Goal: Task Accomplishment & Management: Manage account settings

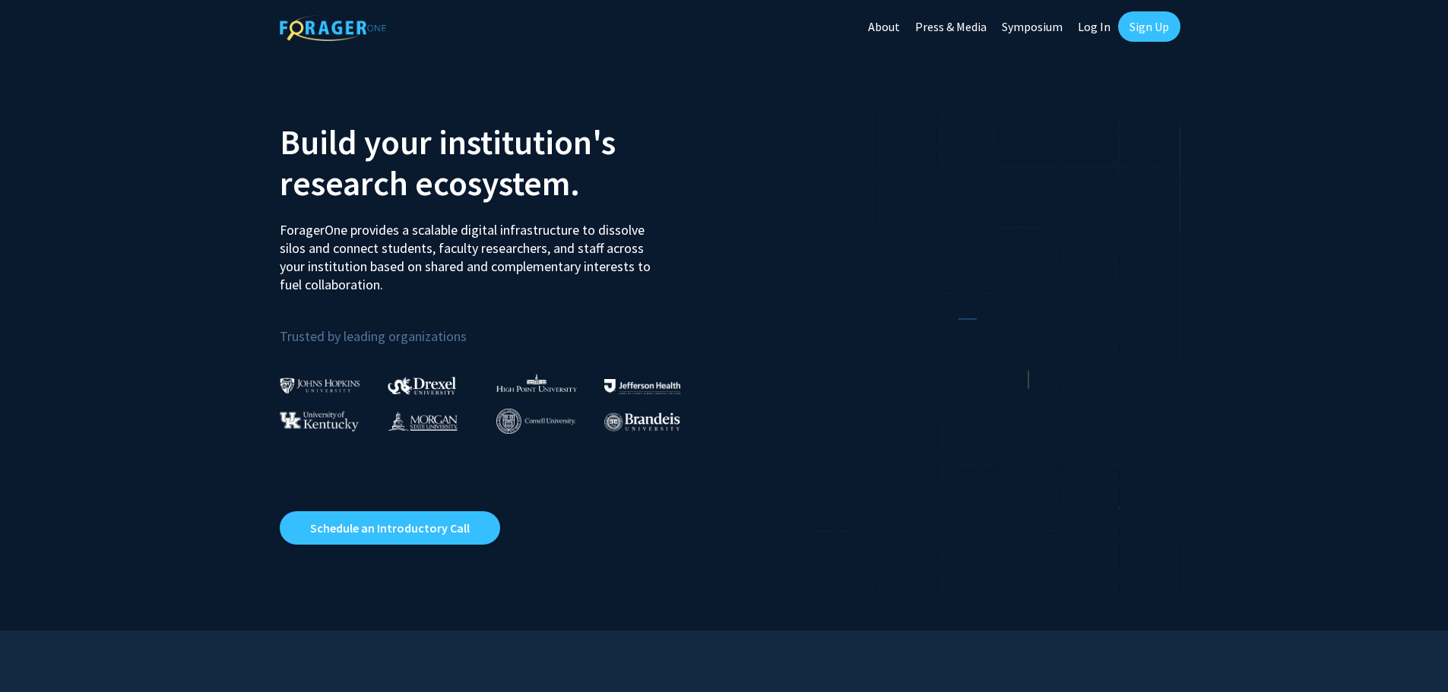
click at [1079, 31] on link "Log In" at bounding box center [1094, 26] width 48 height 53
select select
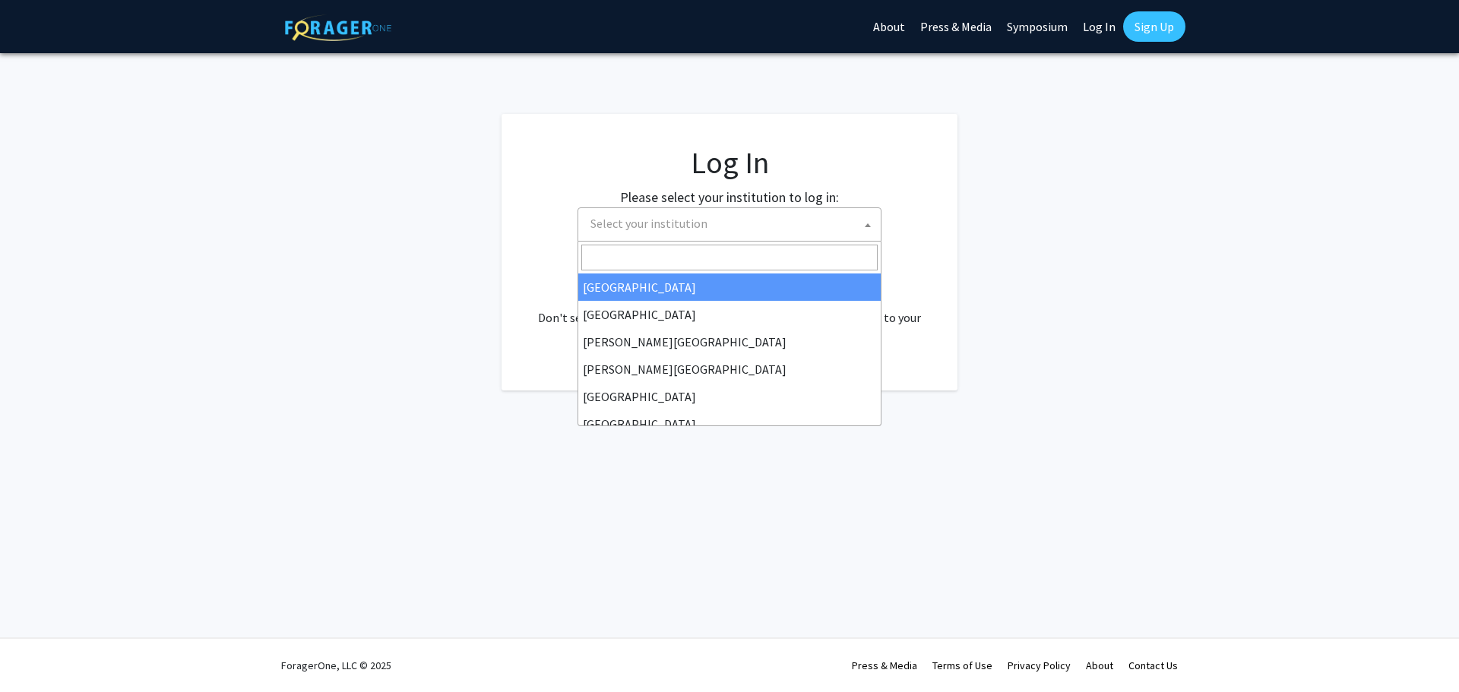
click at [692, 234] on span "Select your institution" at bounding box center [733, 223] width 296 height 31
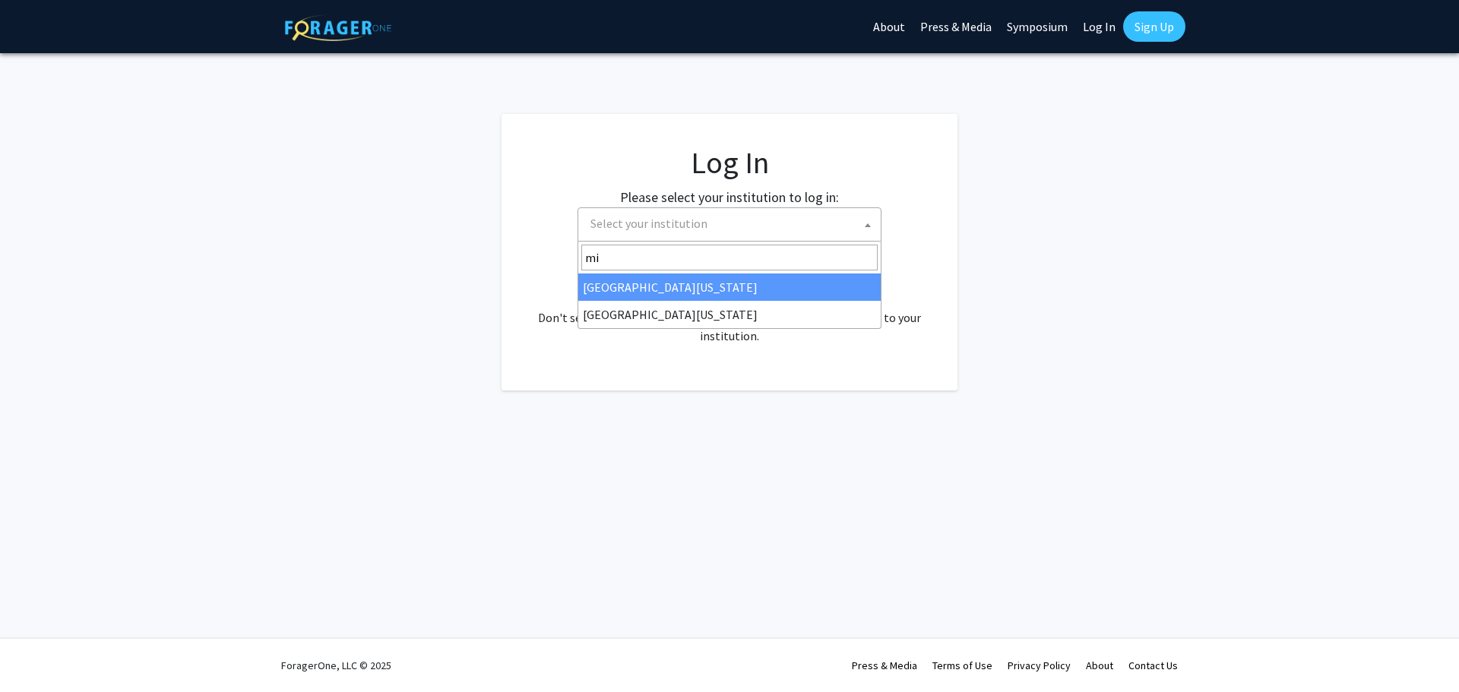
type input "m"
type input "c"
type input "misso"
select select "33"
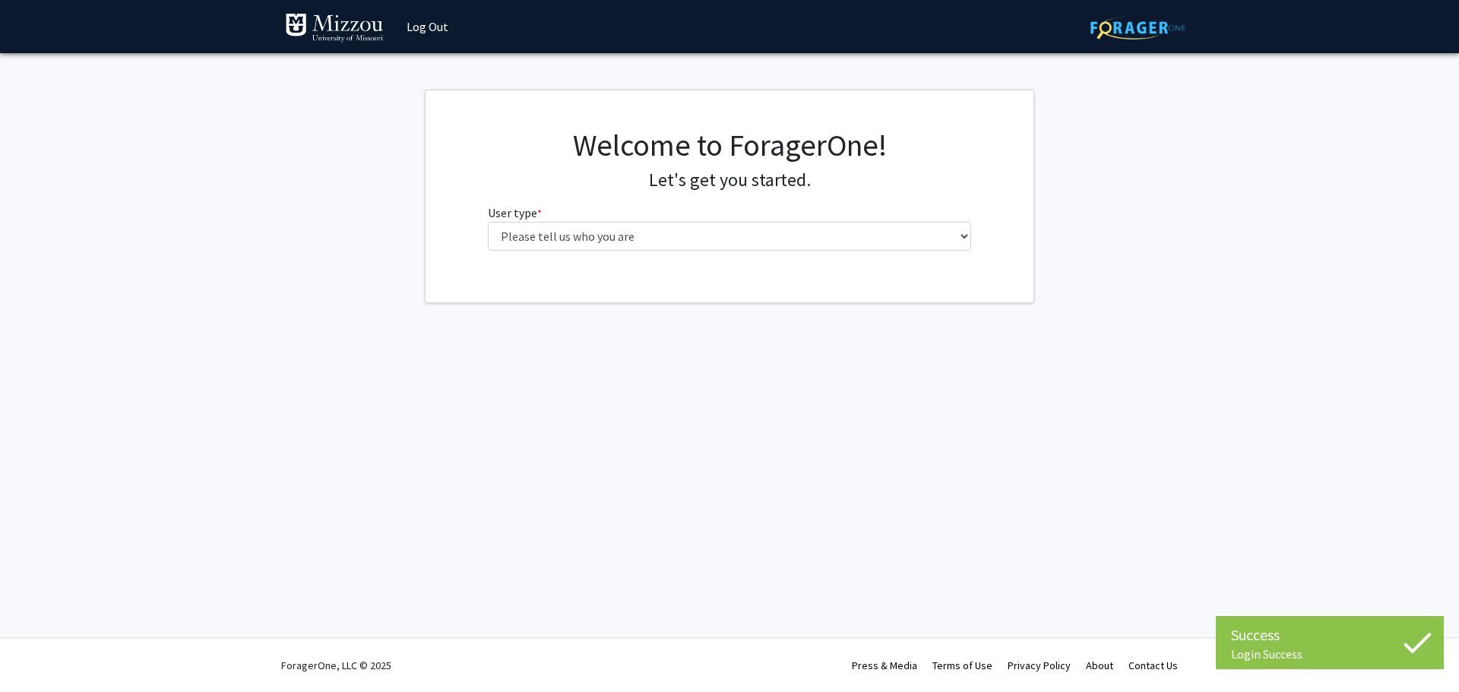
click at [978, 233] on div "Welcome to ForagerOne! Let's get you started. User type * required Please tell …" at bounding box center [730, 195] width 507 height 136
click at [927, 231] on select "Please tell us who you are Undergraduate Student Master's Student Doctoral Cand…" at bounding box center [730, 236] width 484 height 29
select select "1: undergrad"
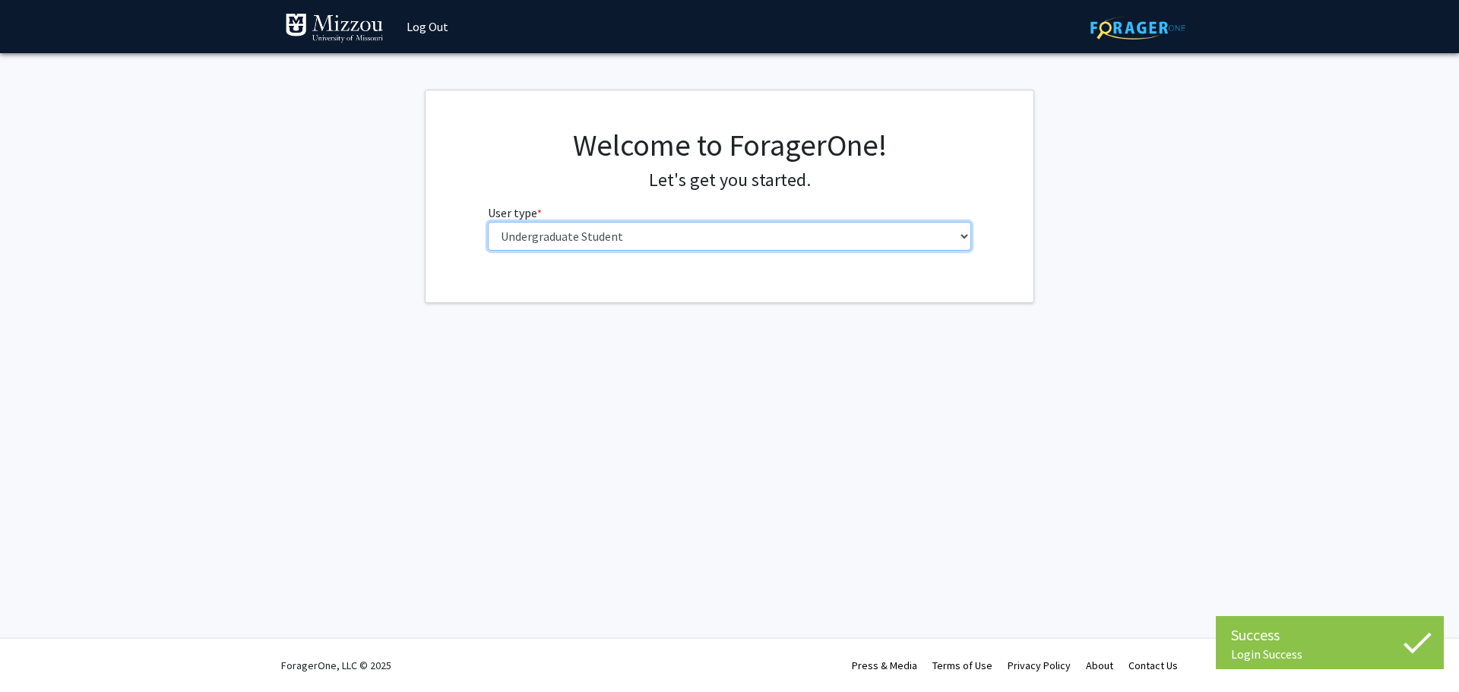
click at [488, 222] on select "Please tell us who you are Undergraduate Student Master's Student Doctoral Cand…" at bounding box center [730, 236] width 484 height 29
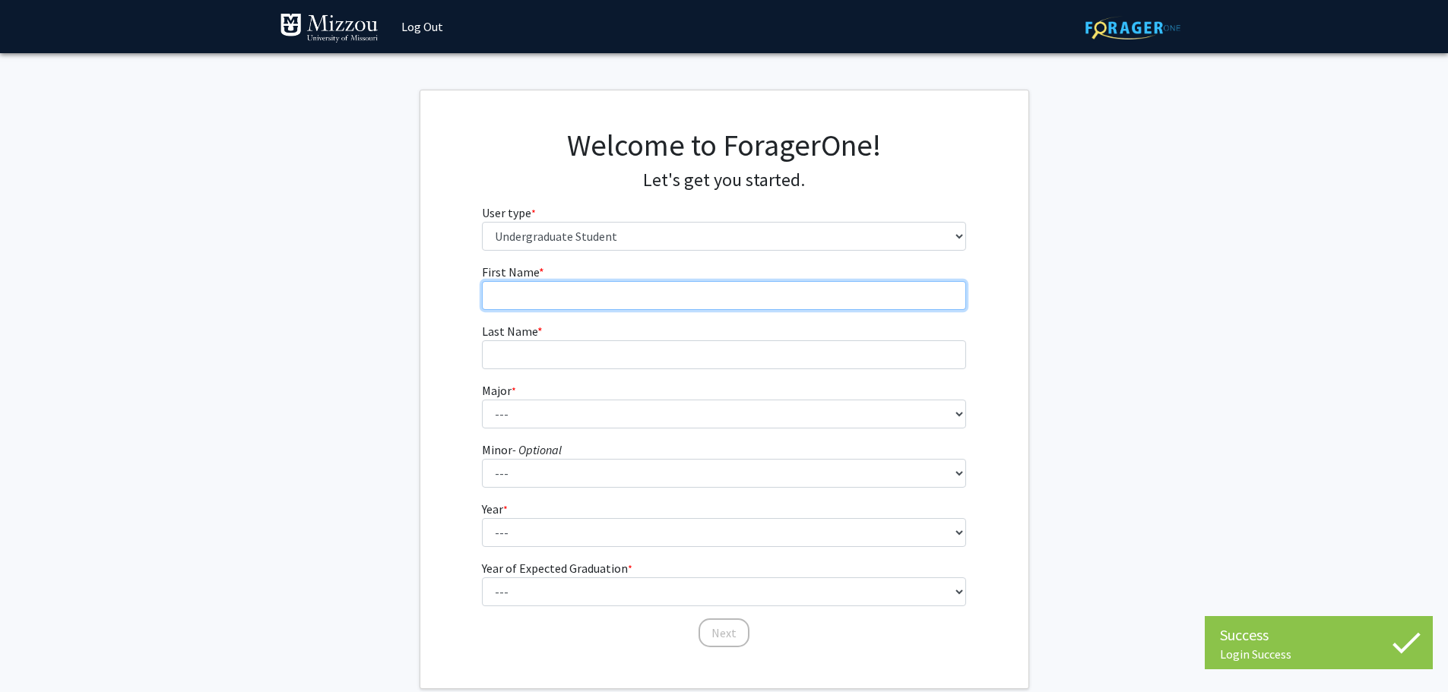
click at [683, 304] on input "First Name * required" at bounding box center [724, 295] width 484 height 29
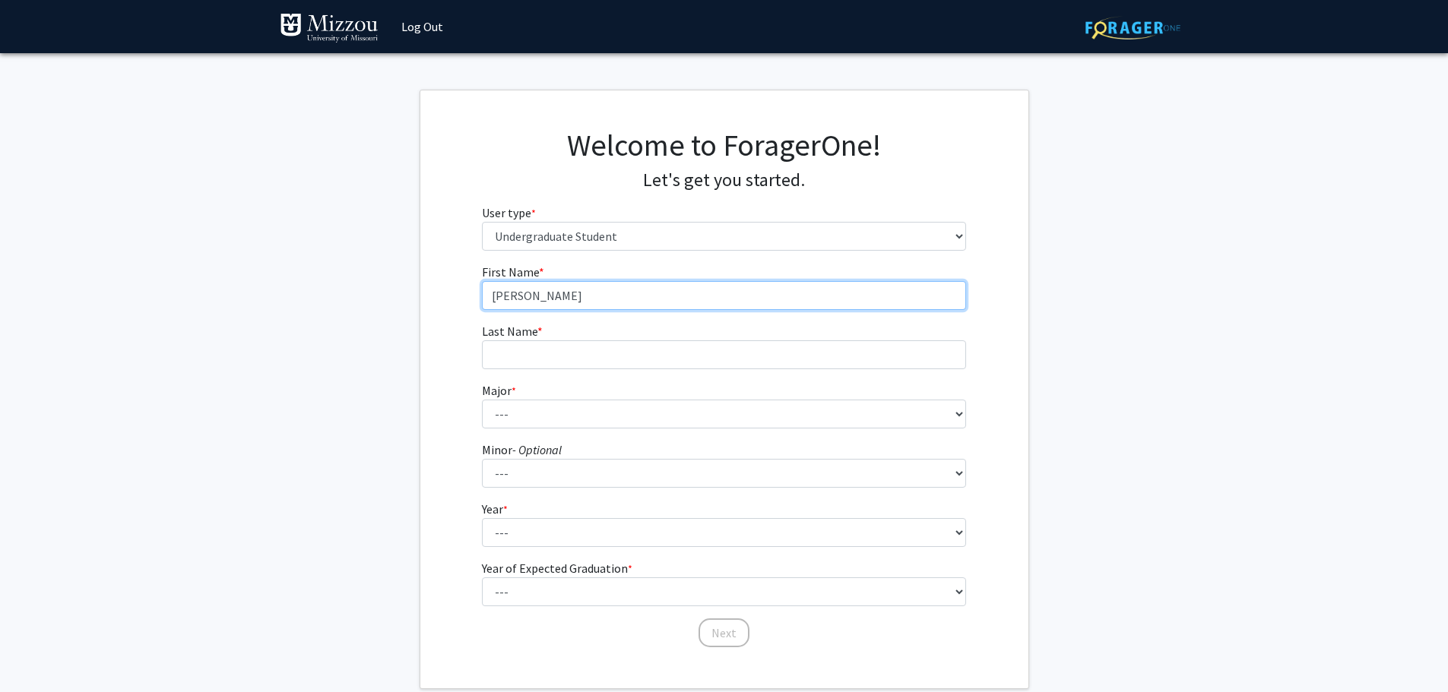
type input "Ethan"
click at [588, 338] on fg-input "Last Name * required" at bounding box center [724, 345] width 484 height 47
click at [461, 352] on div "First Name * required Ethan Last Name * required Major * required --- Agribusin…" at bounding box center [724, 456] width 608 height 386
click at [500, 372] on form "First Name * required Ethan Last Name * required Major * required --- Agribusin…" at bounding box center [724, 448] width 484 height 371
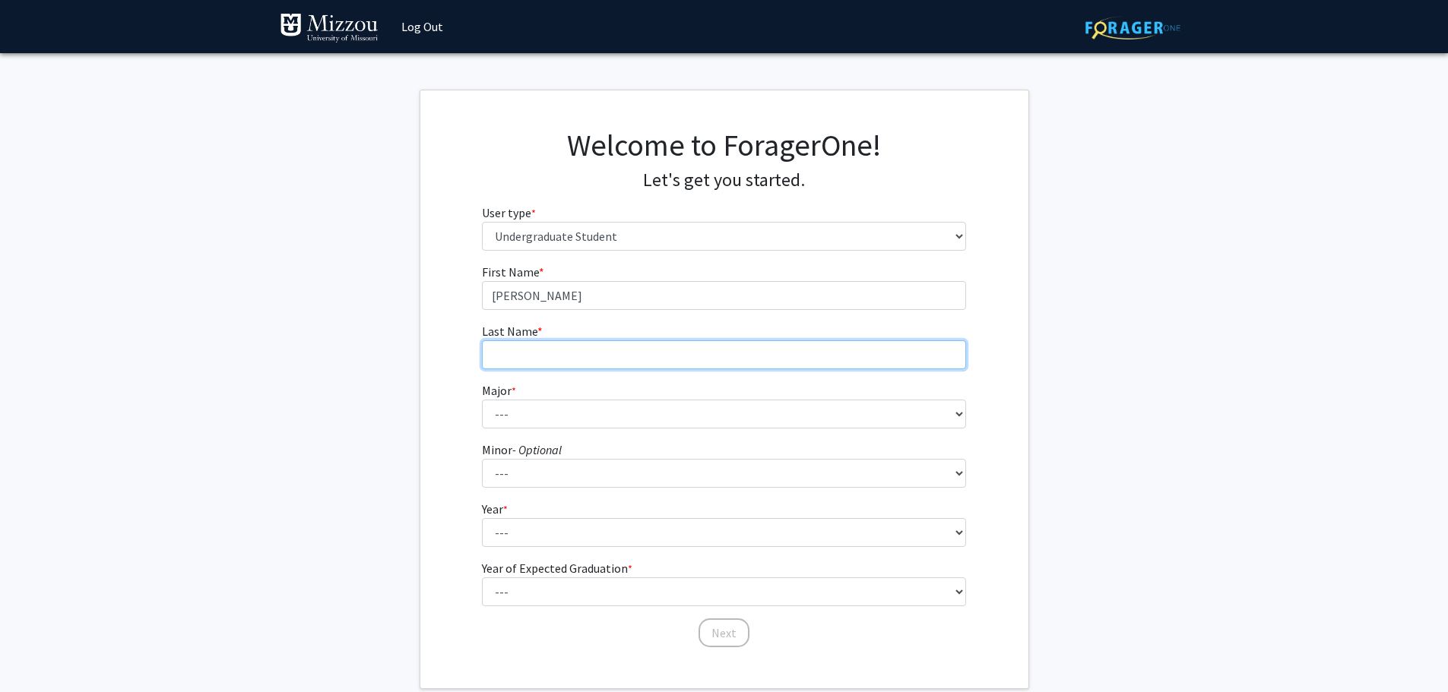
drag, startPoint x: 607, startPoint y: 342, endPoint x: 614, endPoint y: 345, distance: 8.2
click at [607, 342] on input "Last Name * required" at bounding box center [724, 355] width 484 height 29
type input "Barbin"
drag, startPoint x: 619, startPoint y: 389, endPoint x: 626, endPoint y: 410, distance: 22.4
click at [619, 390] on fg-select "Major * required --- Agribusiness Management Agricultural Education Agricultura…" at bounding box center [724, 405] width 484 height 47
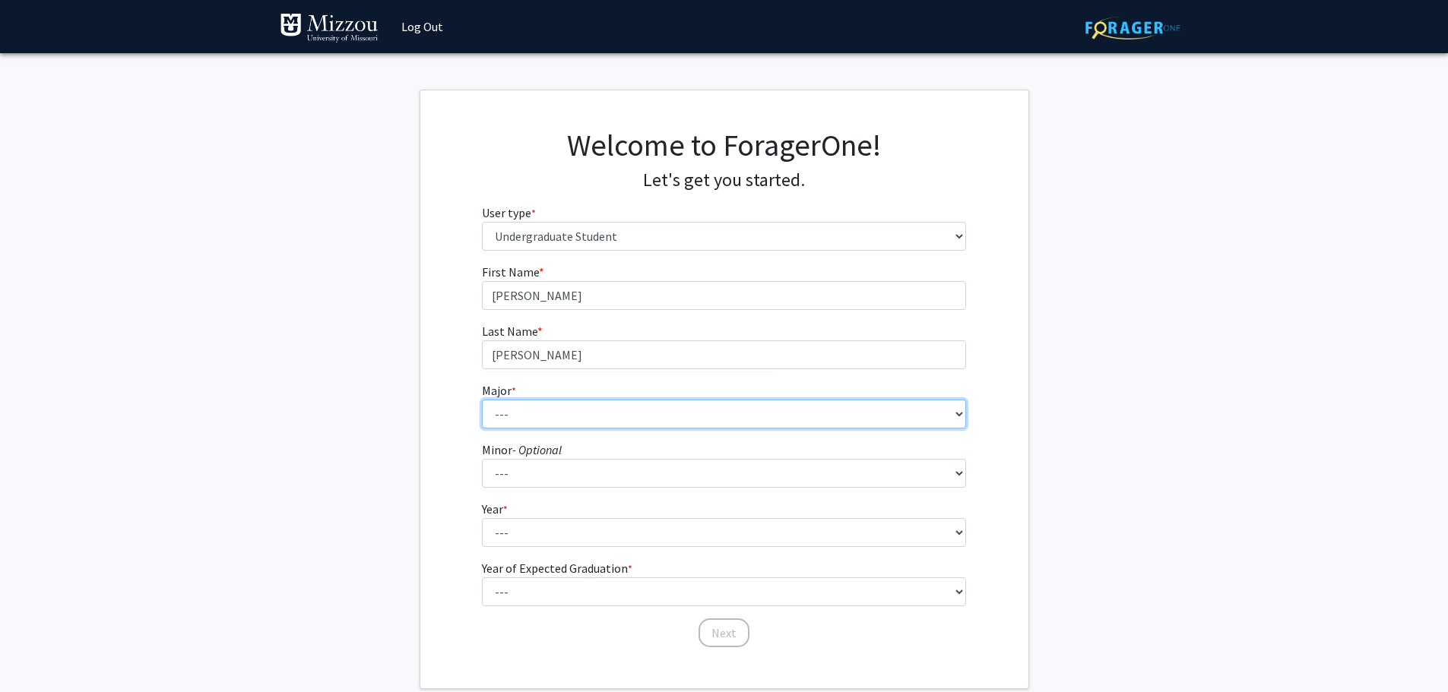
drag, startPoint x: 626, startPoint y: 410, endPoint x: 606, endPoint y: 415, distance: 20.3
click at [626, 410] on select "--- Agribusiness Management Agricultural Education Agricultural Education: Comm…" at bounding box center [724, 414] width 484 height 29
select select "17: 2505"
click at [482, 400] on select "--- Agribusiness Management Agricultural Education Agricultural Education: Comm…" at bounding box center [724, 414] width 484 height 29
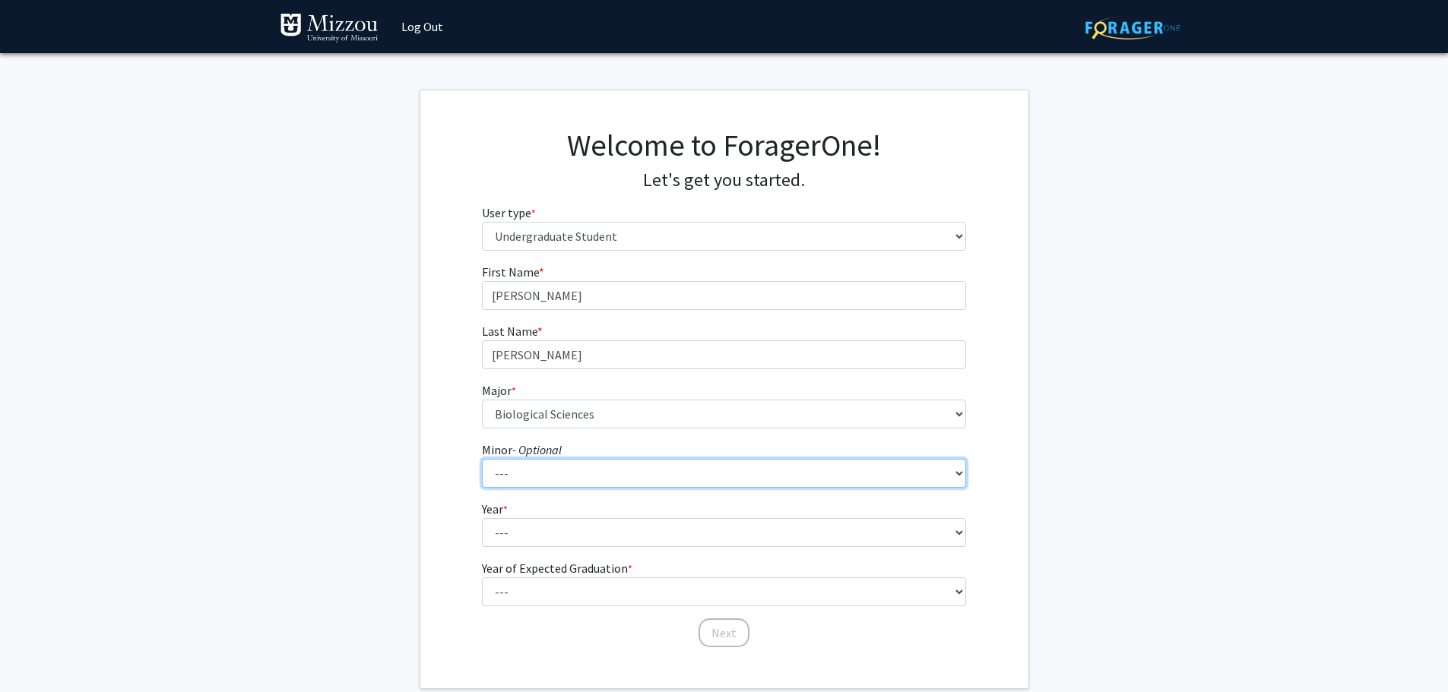
click at [601, 474] on select "--- Accountancy Aerospace Engineering Aerospace Studies Agribusiness Management…" at bounding box center [724, 473] width 484 height 29
click at [600, 475] on select "--- Accountancy Aerospace Engineering Aerospace Studies Agribusiness Management…" at bounding box center [724, 473] width 484 height 29
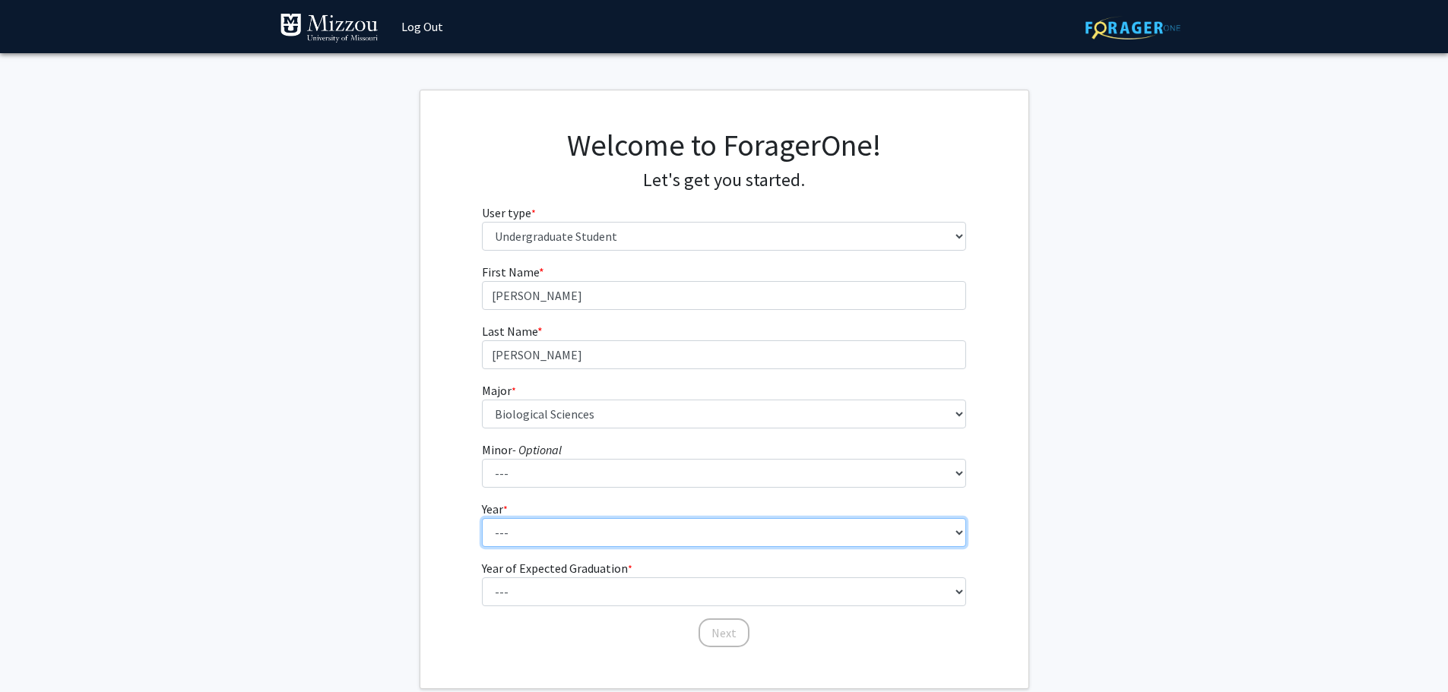
click at [571, 544] on select "--- First-year Sophomore Junior Senior Postbaccalaureate Certificate" at bounding box center [724, 532] width 484 height 29
select select "1: first-year"
click at [482, 518] on select "--- First-year Sophomore Junior Senior Postbaccalaureate Certificate" at bounding box center [724, 532] width 484 height 29
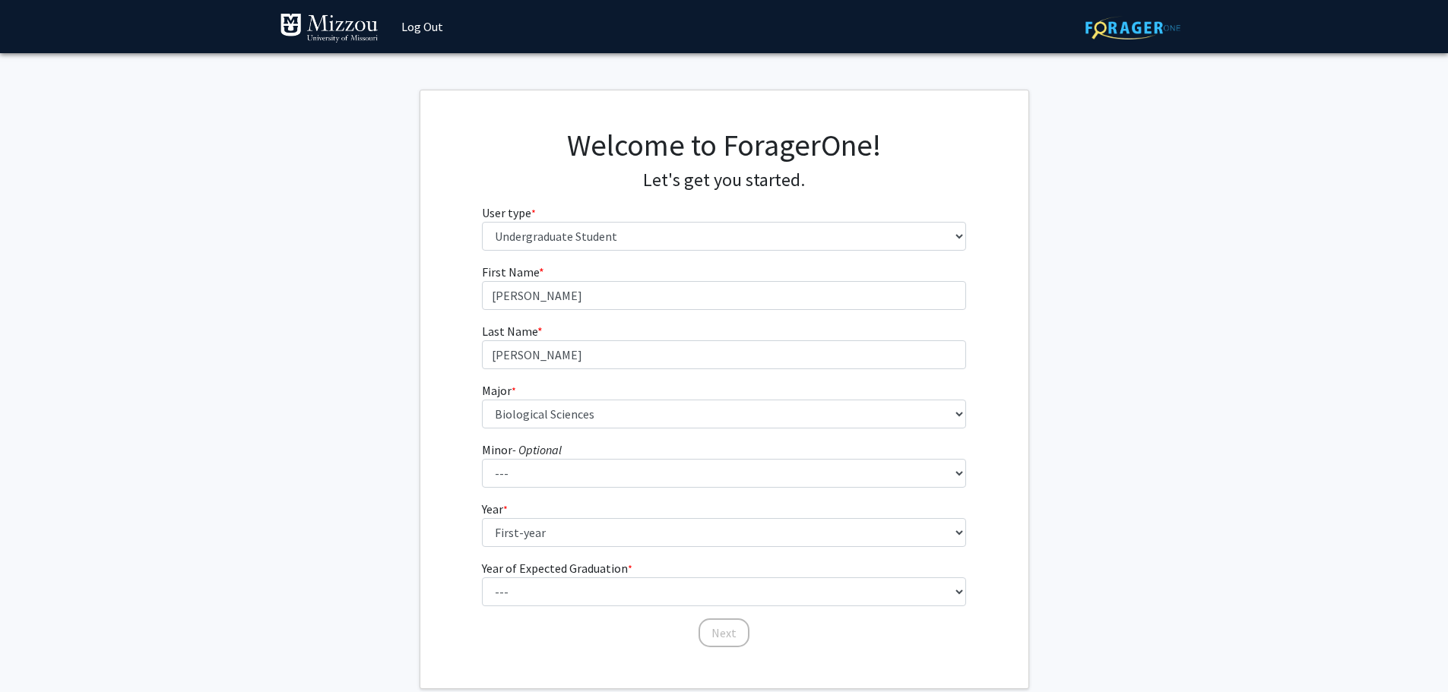
click at [554, 575] on label "Year of Expected Graduation * required" at bounding box center [557, 568] width 151 height 18
click at [554, 547] on select "--- First-year Sophomore Junior Senior Postbaccalaureate Certificate" at bounding box center [724, 532] width 484 height 29
click at [553, 586] on select "--- 2025 2026 2027 2028 2029 2030 2031 2032 2033 2034" at bounding box center [724, 592] width 484 height 29
select select "5: 2029"
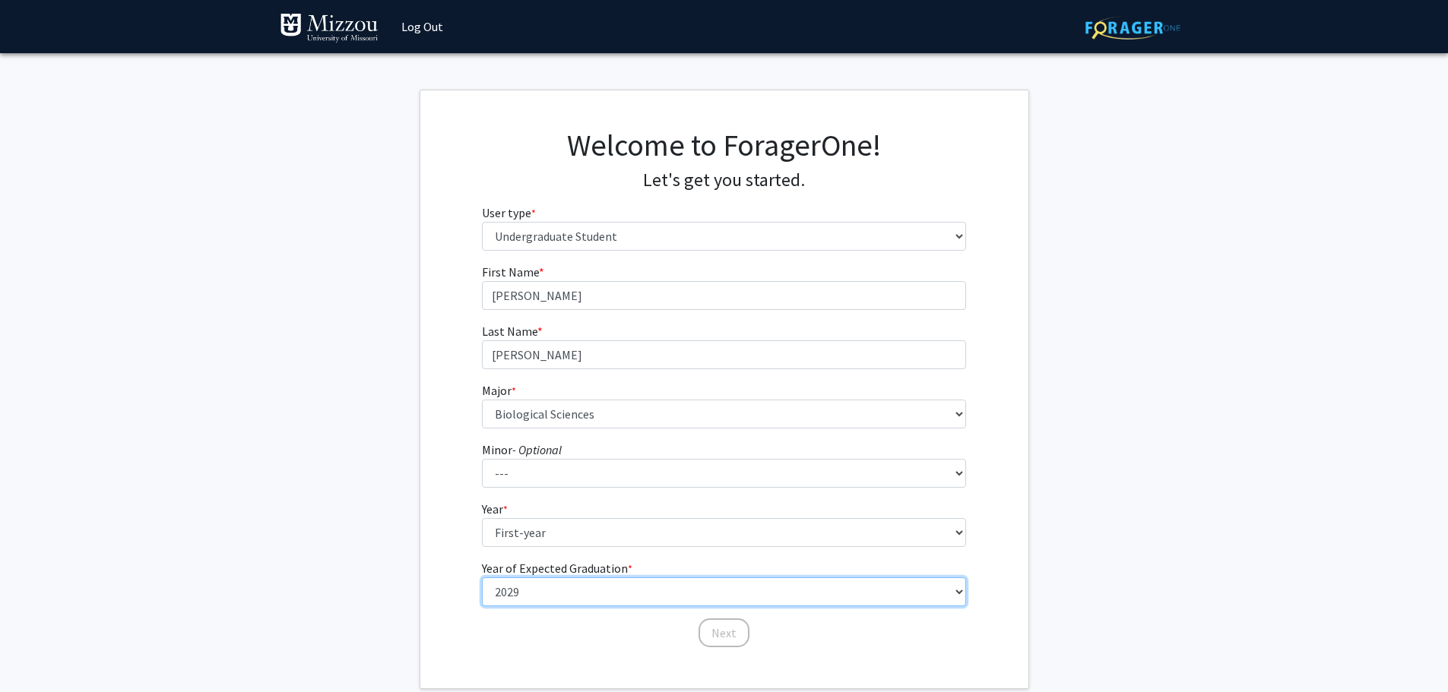
click at [482, 578] on select "--- 2025 2026 2027 2028 2029 2030 2031 2032 2033 2034" at bounding box center [724, 592] width 484 height 29
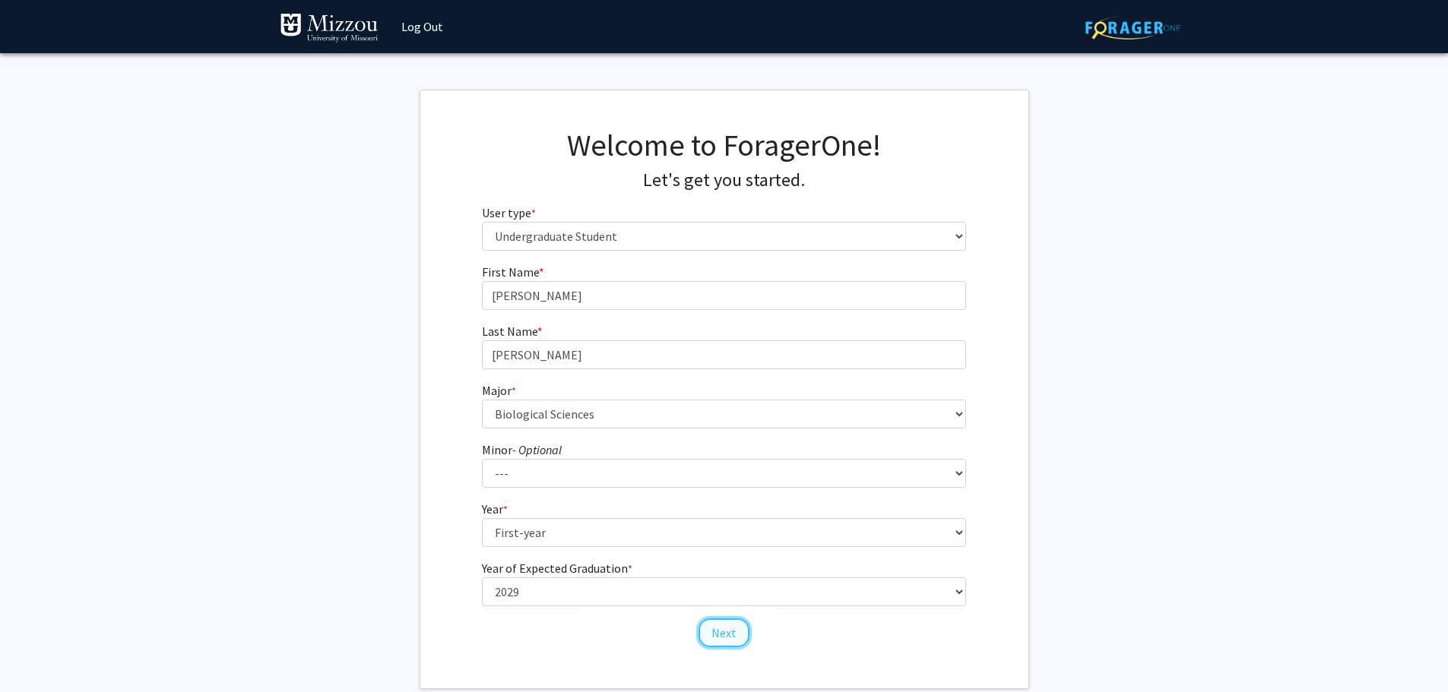
click at [730, 644] on button "Next" at bounding box center [724, 633] width 51 height 29
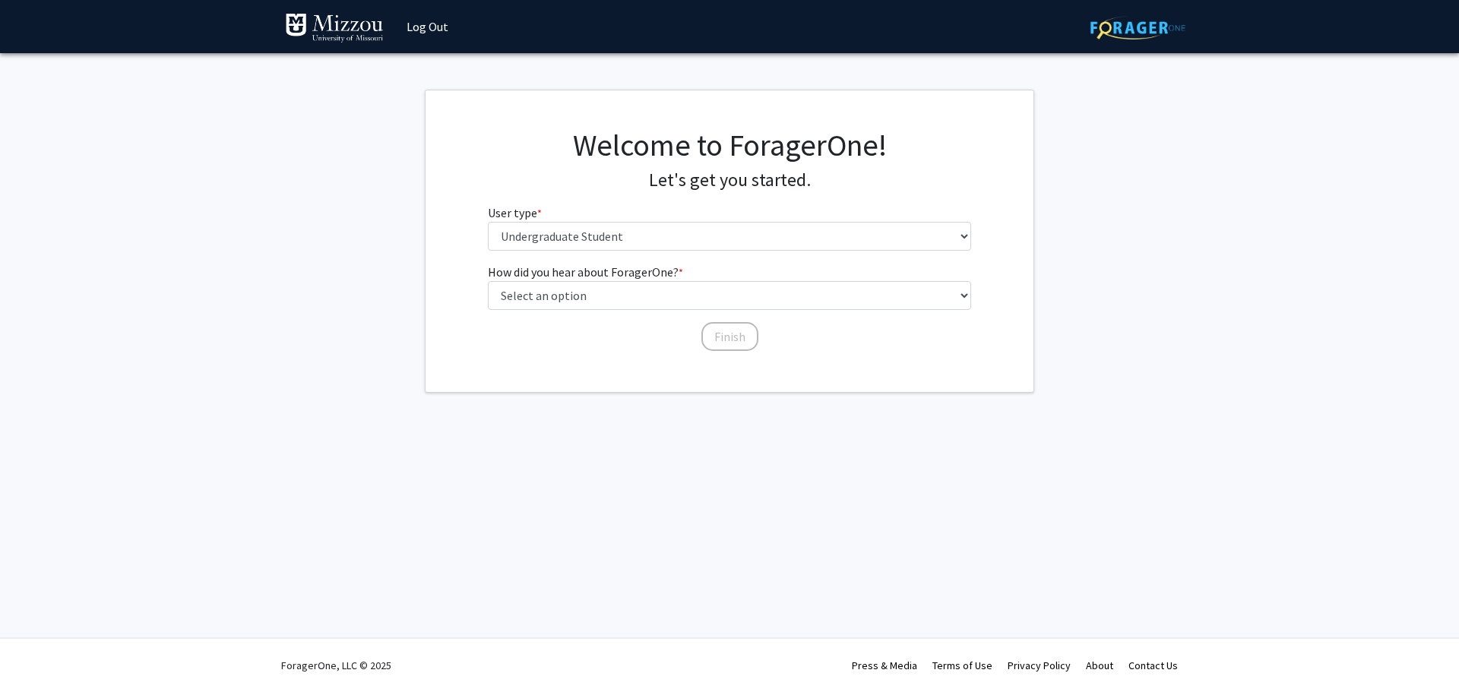
drag, startPoint x: 569, startPoint y: 201, endPoint x: 579, endPoint y: 229, distance: 29.8
click at [569, 201] on div "Welcome to ForagerOne! Let's get you started. User type * required Please tell …" at bounding box center [730, 195] width 507 height 136
click at [579, 229] on select "Please tell us who you are Undergraduate Student Master's Student Doctoral Cand…" at bounding box center [730, 236] width 484 height 29
click at [592, 296] on select "Select an option Peer/student recommendation Faculty/staff recommendation Unive…" at bounding box center [730, 295] width 484 height 29
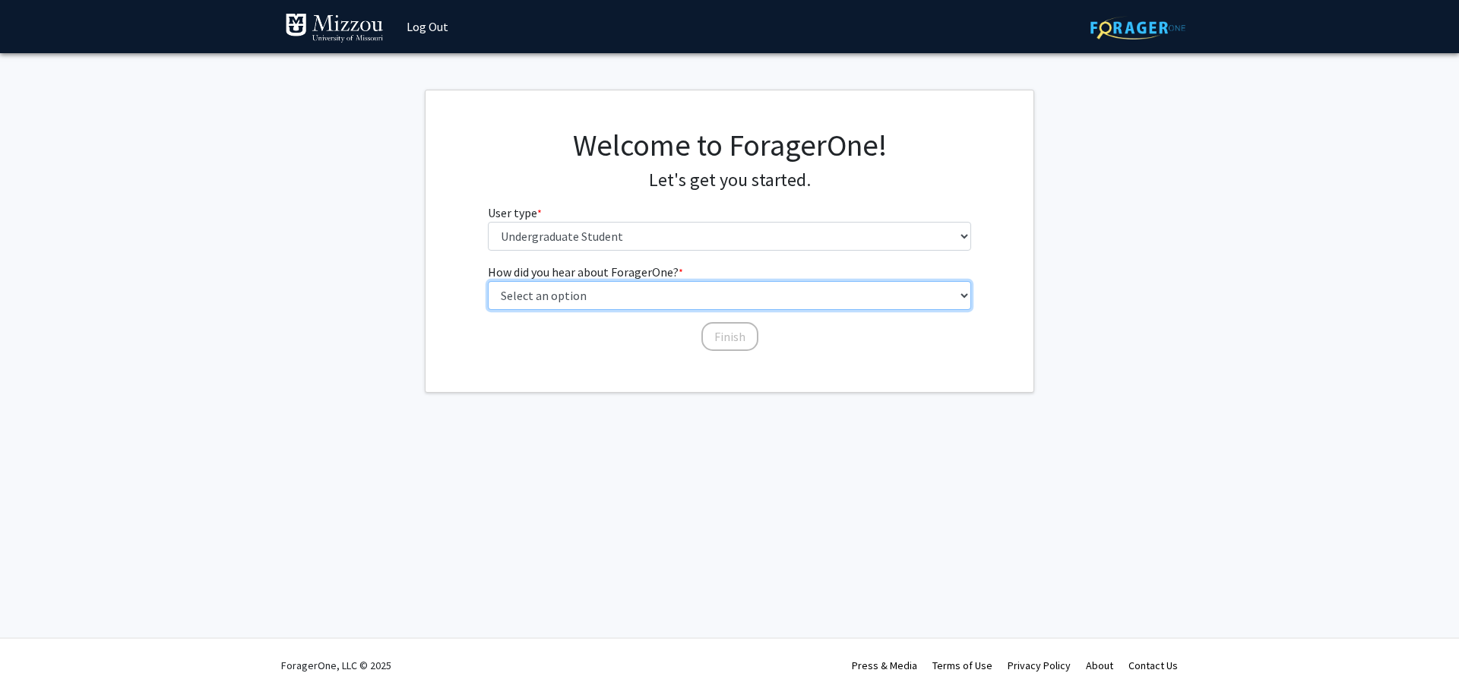
select select "2: faculty_recommendation"
click at [488, 281] on select "Select an option Peer/student recommendation Faculty/staff recommendation Unive…" at bounding box center [730, 295] width 484 height 29
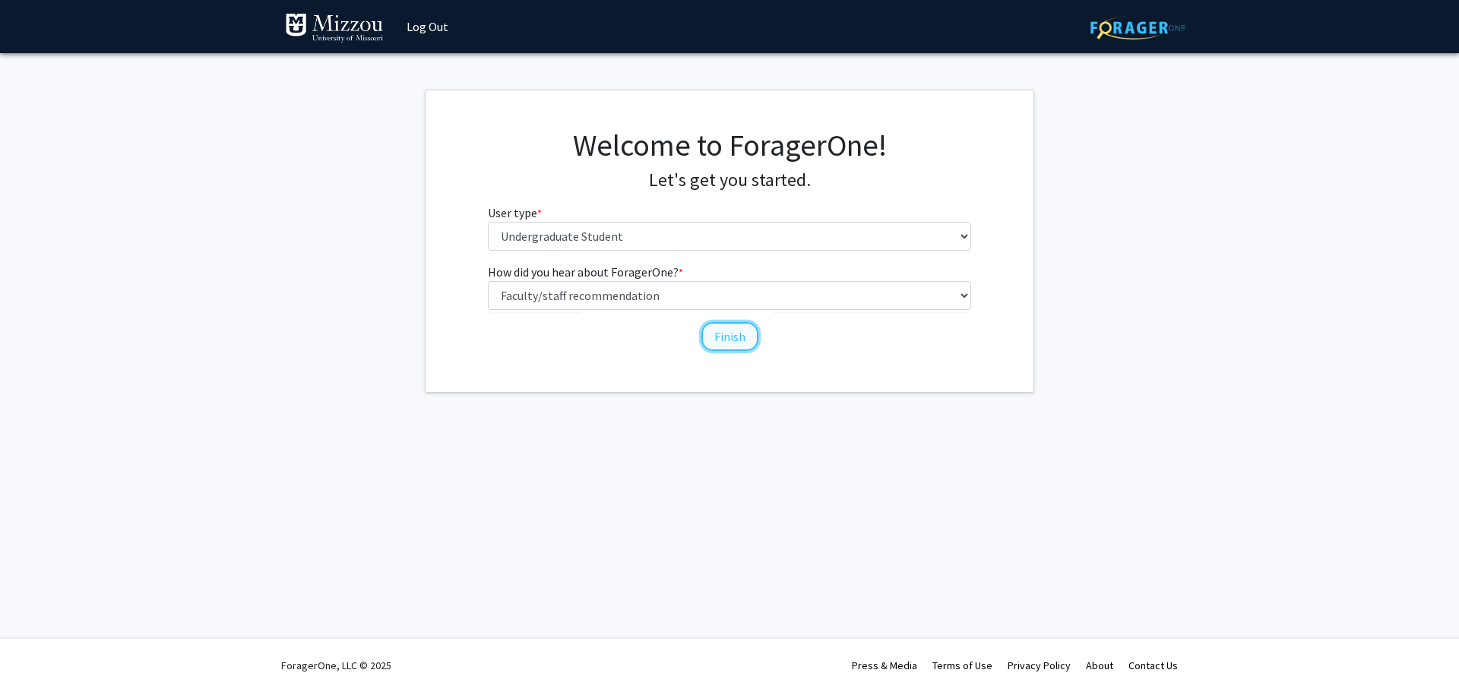
click at [724, 344] on button "Finish" at bounding box center [730, 336] width 57 height 29
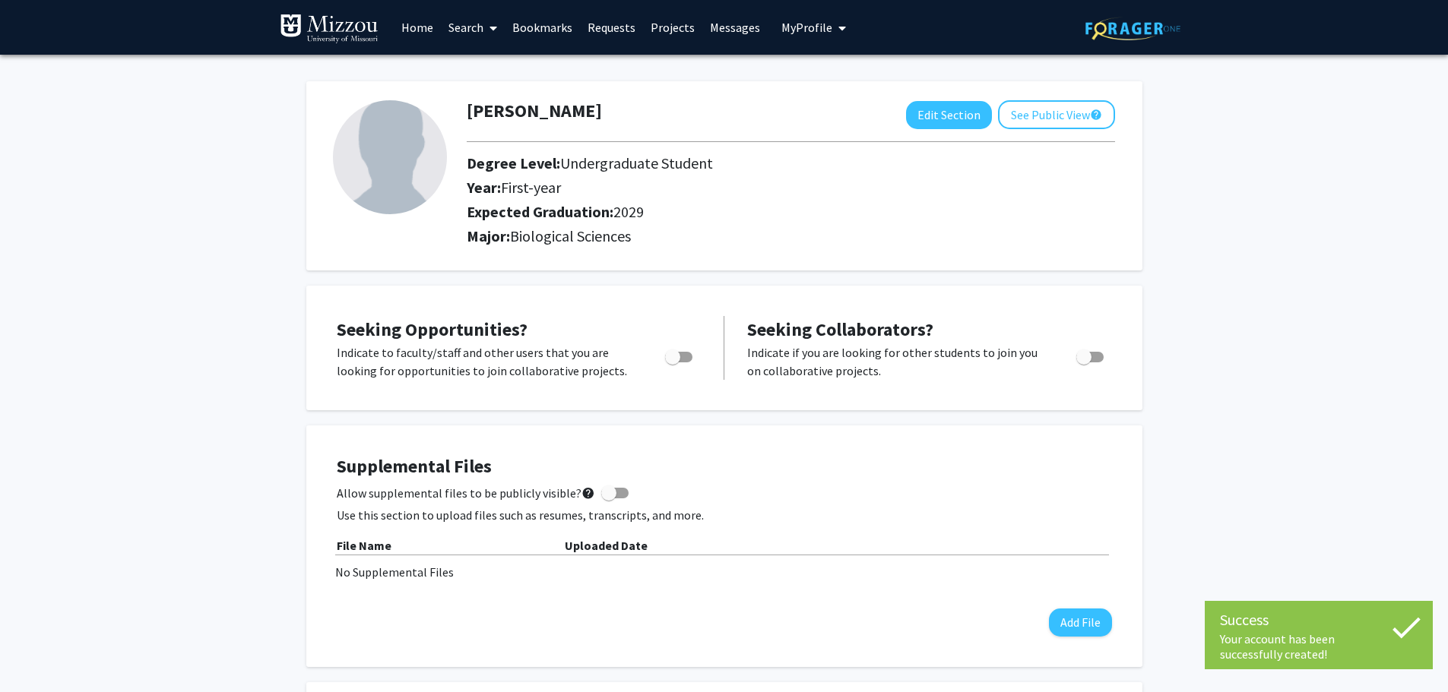
click at [692, 360] on div "Toggle" at bounding box center [680, 355] width 42 height 23
click at [670, 357] on span "Toggle" at bounding box center [672, 357] width 15 height 15
click at [672, 363] on input "Are you actively seeking opportunities?" at bounding box center [672, 363] width 1 height 1
checkbox input "true"
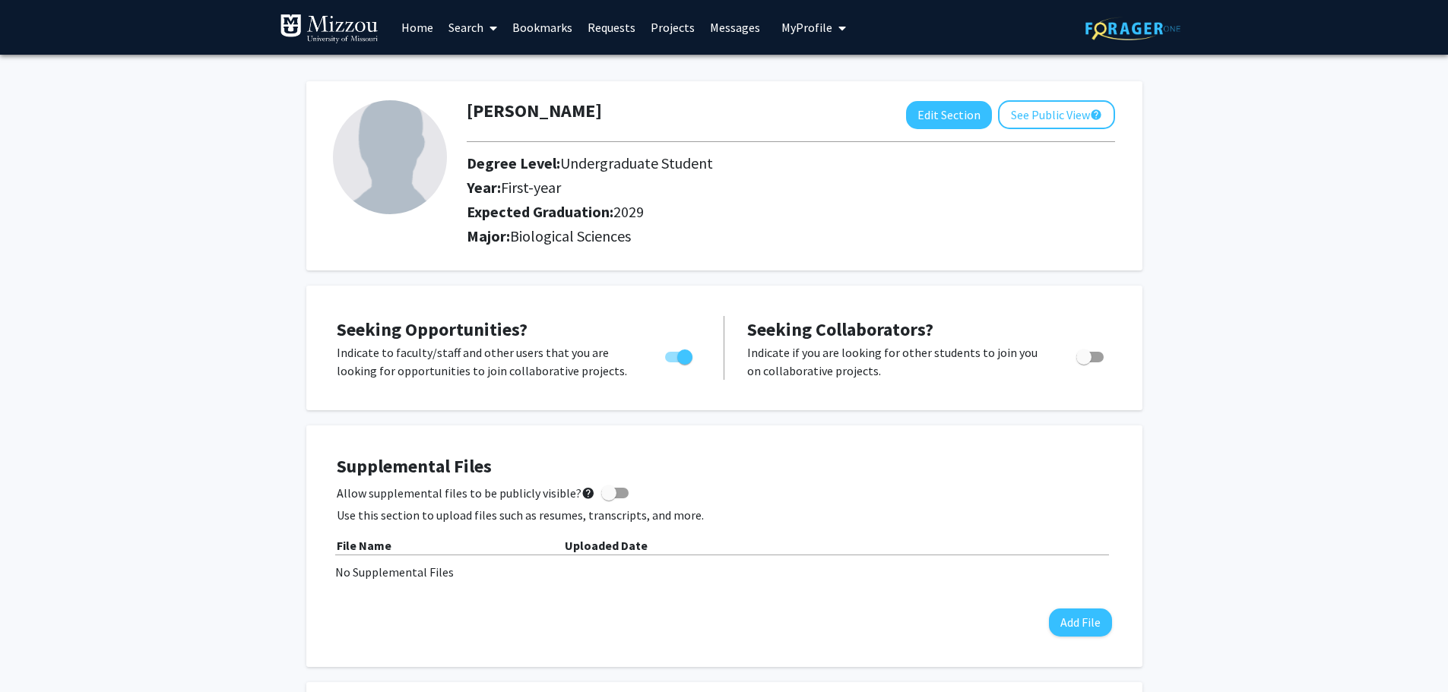
click at [1099, 360] on span "Toggle" at bounding box center [1089, 357] width 27 height 11
click at [1084, 363] on input "Would you like to receive other student requests to work with you?" at bounding box center [1083, 363] width 1 height 1
checkbox input "true"
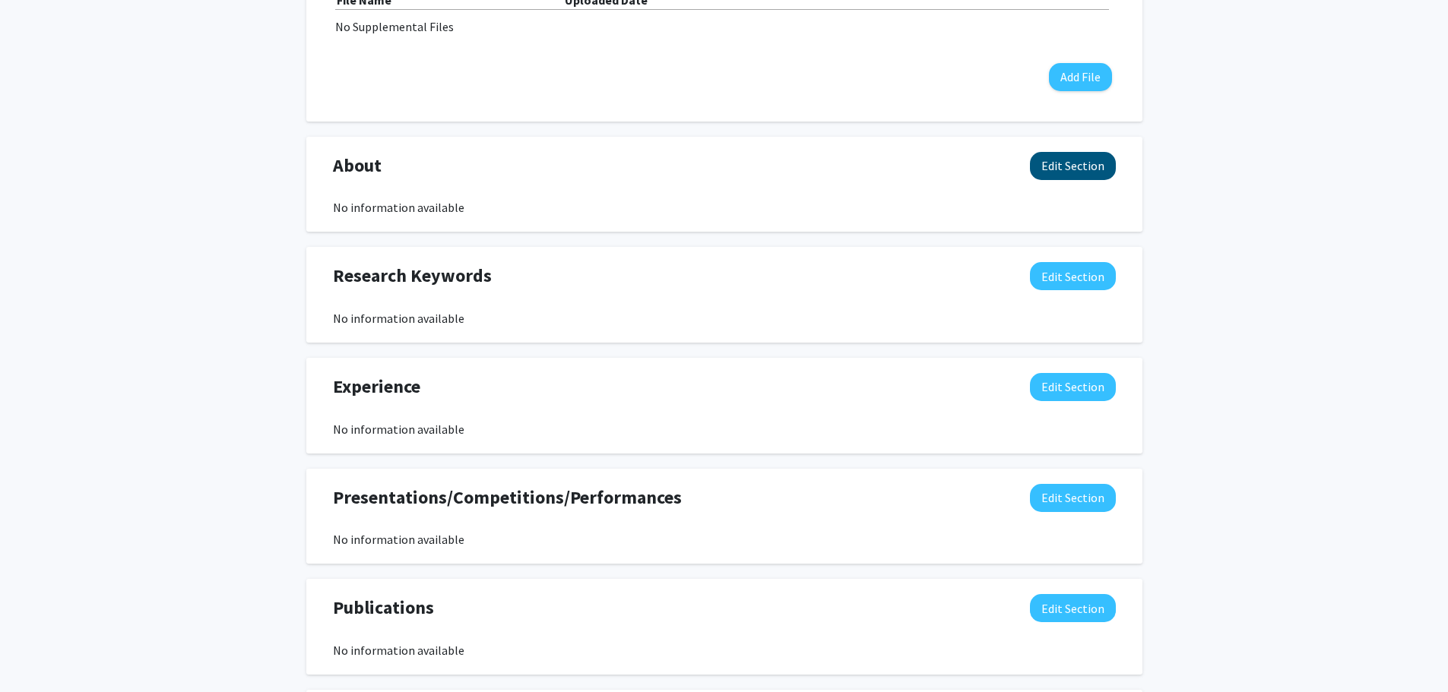
scroll to position [532, 0]
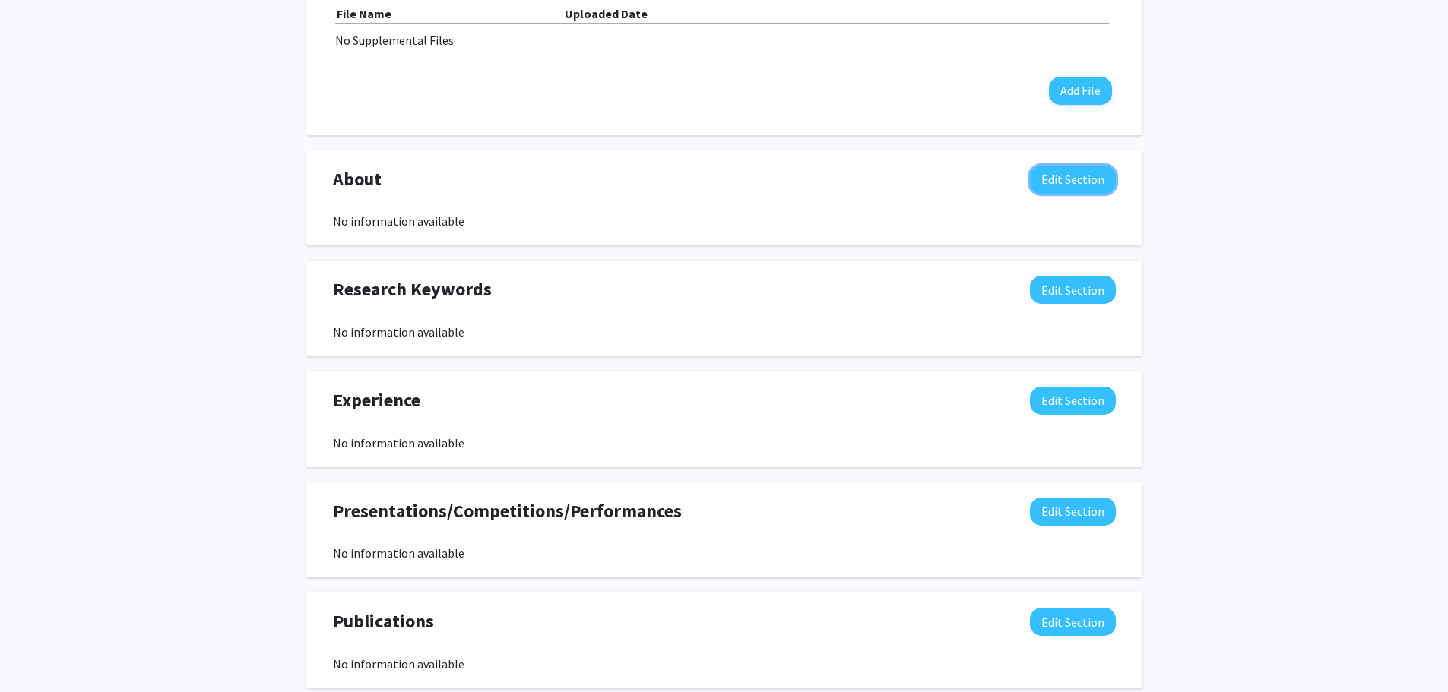
click at [1059, 184] on button "Edit Section" at bounding box center [1073, 180] width 86 height 28
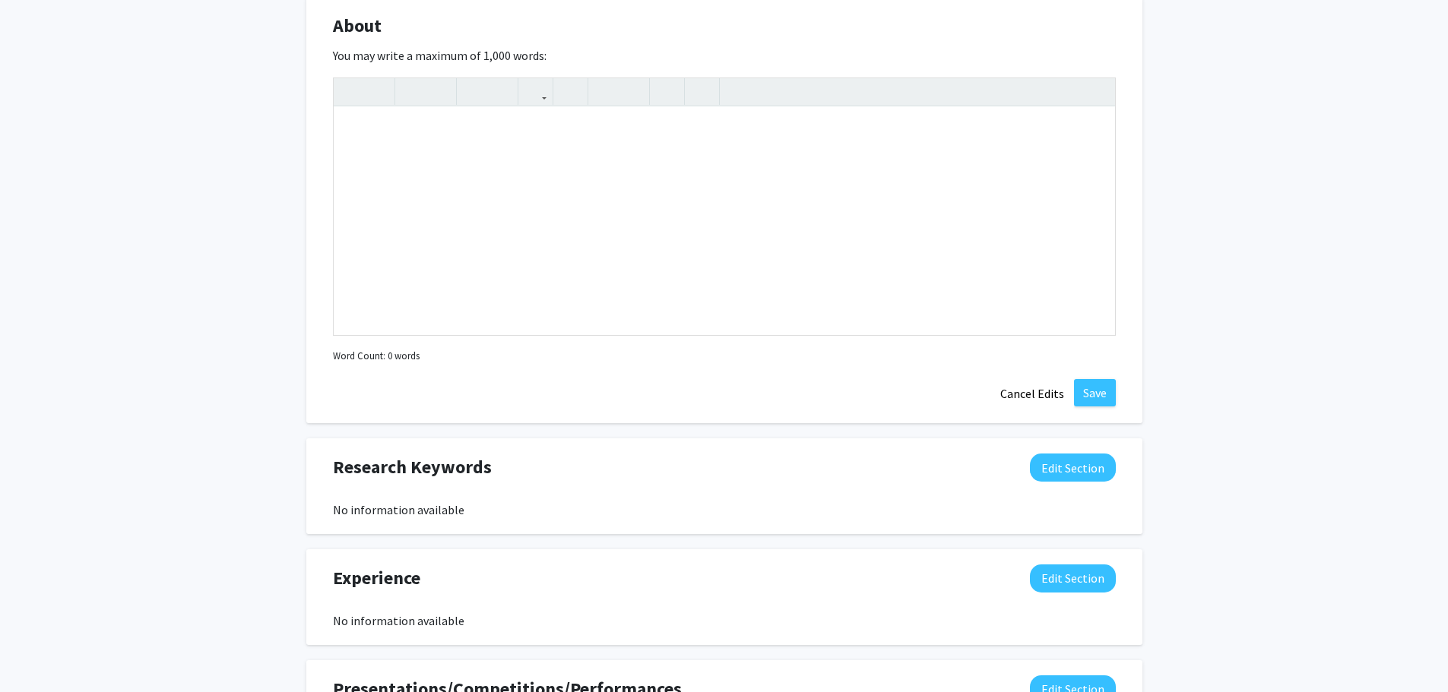
scroll to position [760, 0]
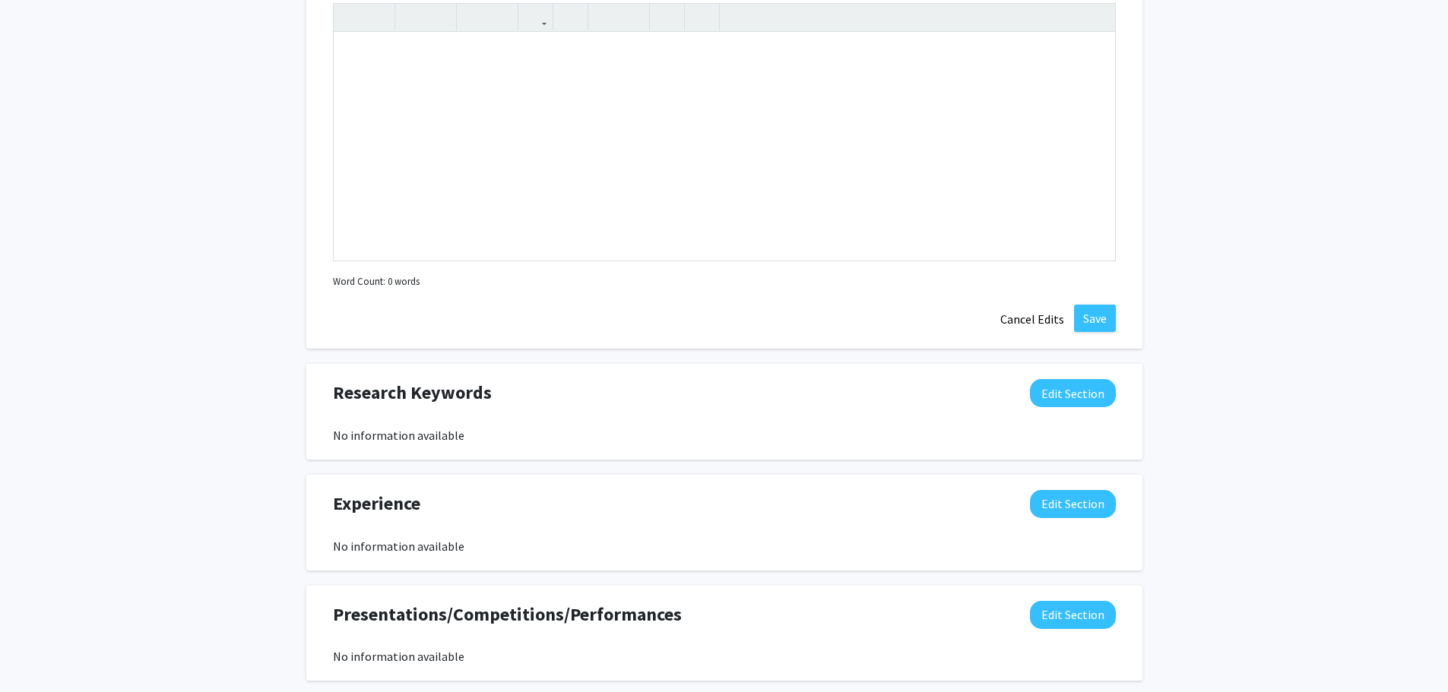
click at [288, 507] on div "Ethan Barbin Edit Section See Public View help Degree Level: Undergraduate Stud…" at bounding box center [724, 123] width 1448 height 1657
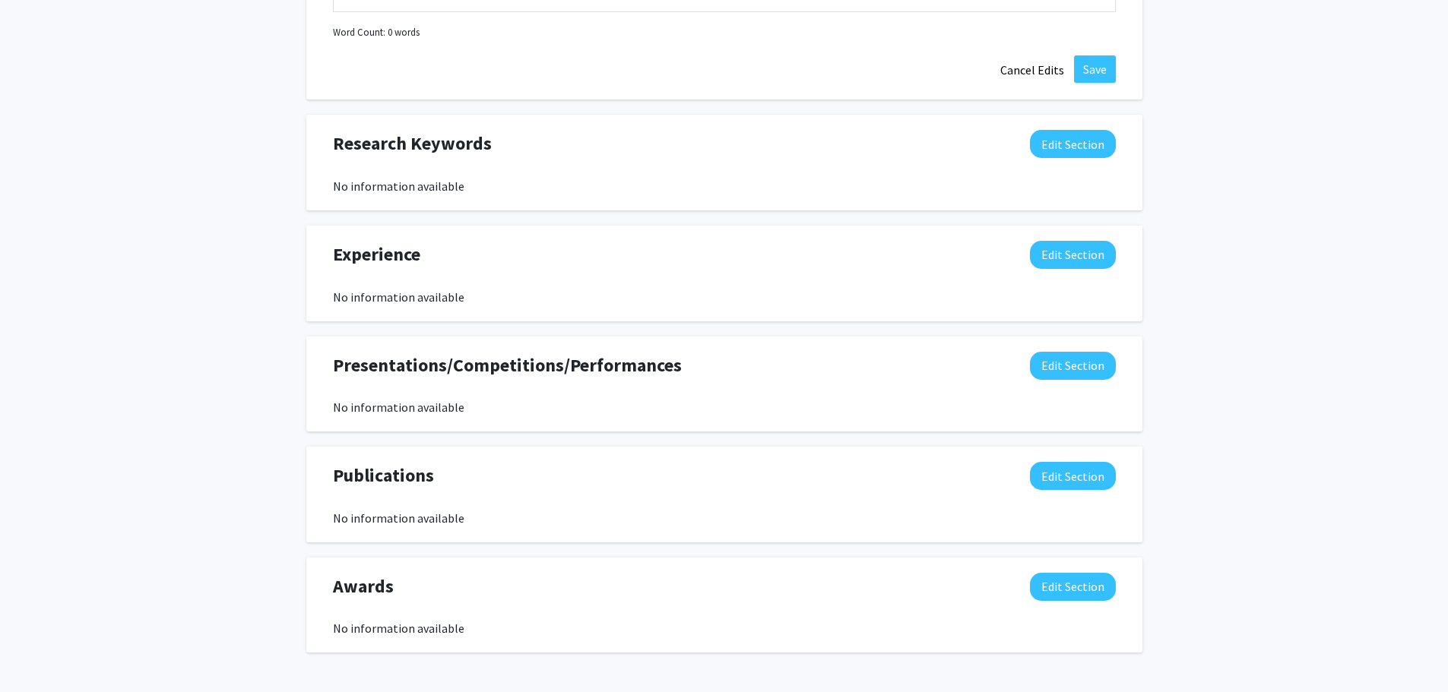
scroll to position [1064, 0]
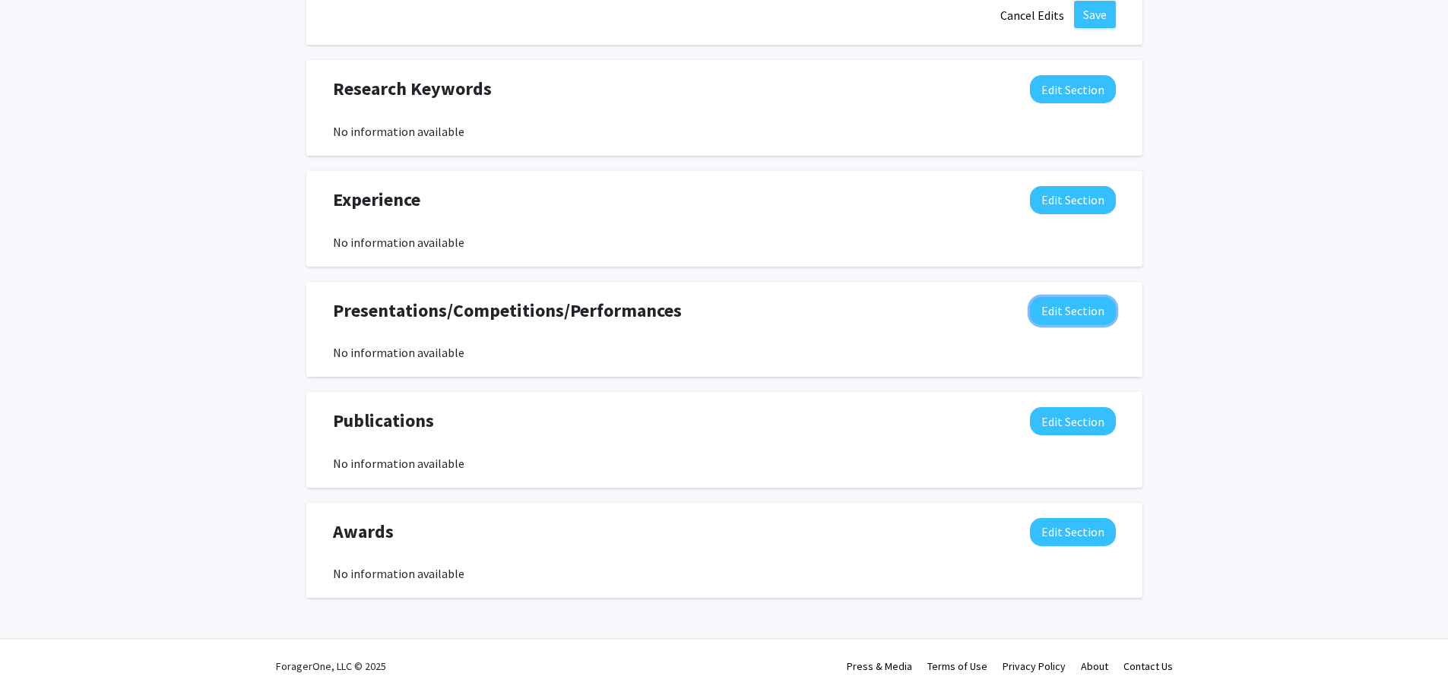
click at [1065, 314] on button "Edit Section" at bounding box center [1073, 311] width 86 height 28
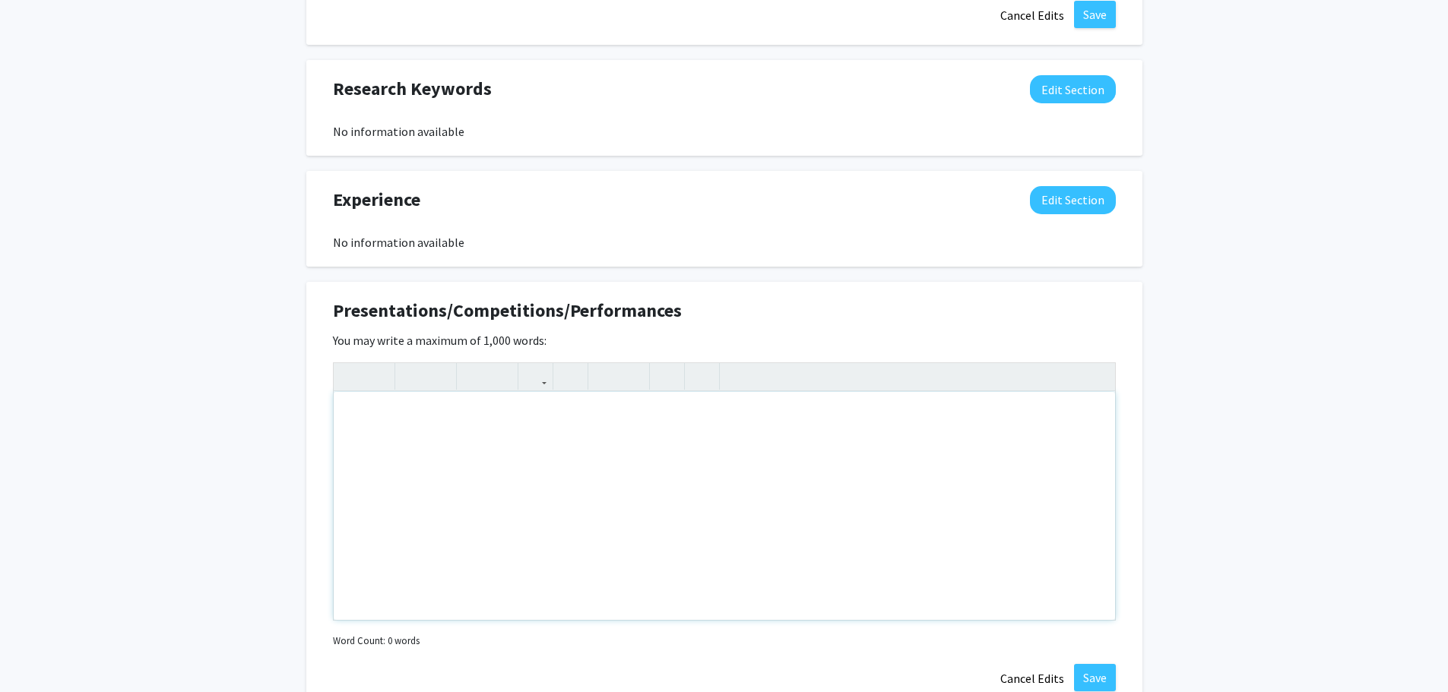
click at [443, 452] on div "Note to users with screen readers: Please deactivate our accessibility plugin f…" at bounding box center [724, 506] width 781 height 228
click at [558, 302] on span "Presentations/Competitions/Performances" at bounding box center [507, 310] width 349 height 27
click at [554, 305] on span "Presentations/Competitions/Performances" at bounding box center [507, 310] width 349 height 27
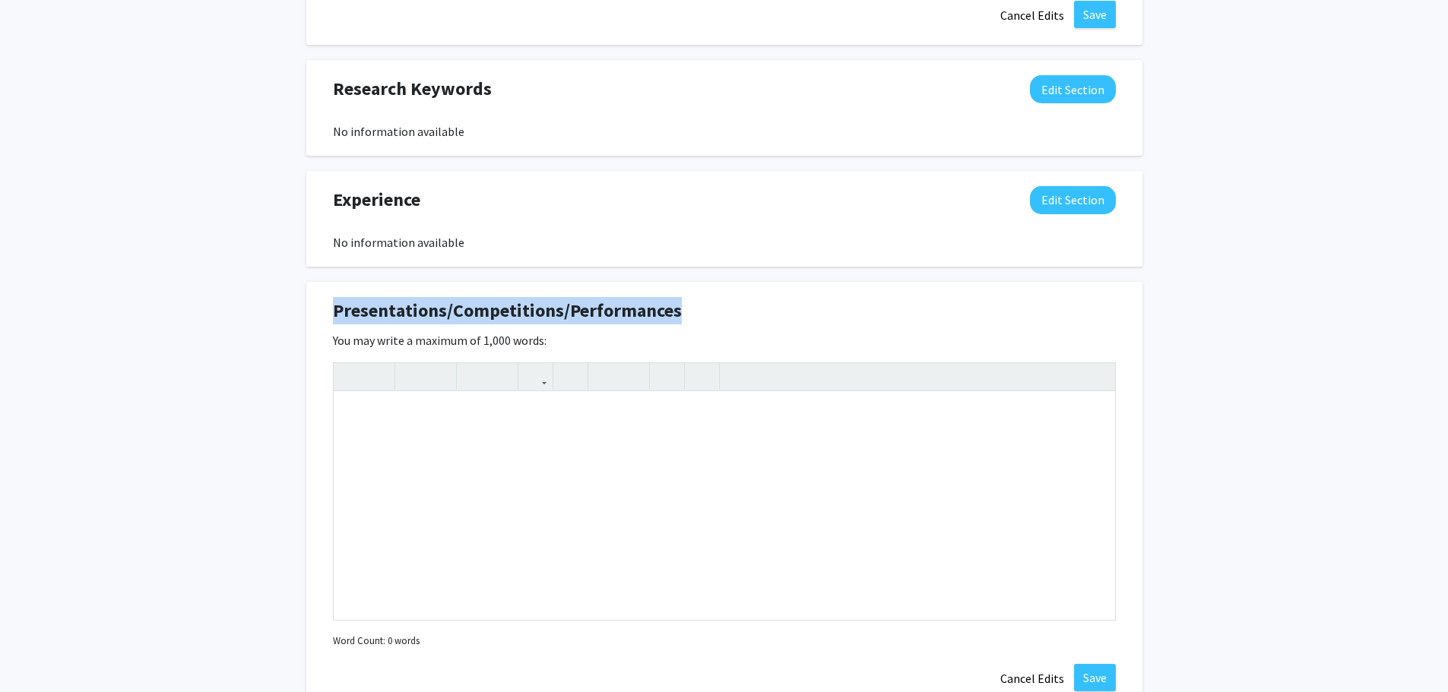
click at [554, 305] on span "Presentations/Competitions/Performances" at bounding box center [507, 310] width 349 height 27
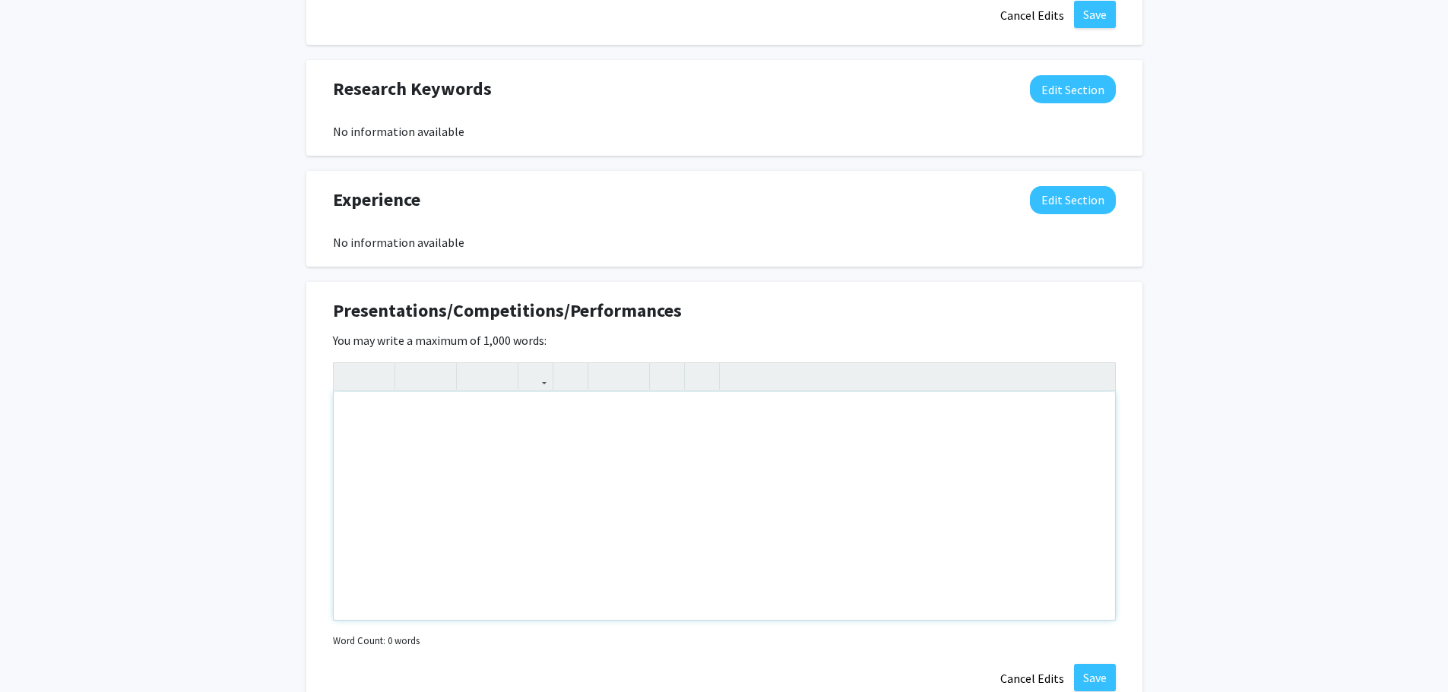
click at [473, 447] on div "Note to users with screen readers: Please deactivate our accessibility plugin f…" at bounding box center [724, 506] width 781 height 228
click at [467, 446] on div "Note to users with screen readers: Please deactivate our accessibility plugin f…" at bounding box center [724, 506] width 781 height 228
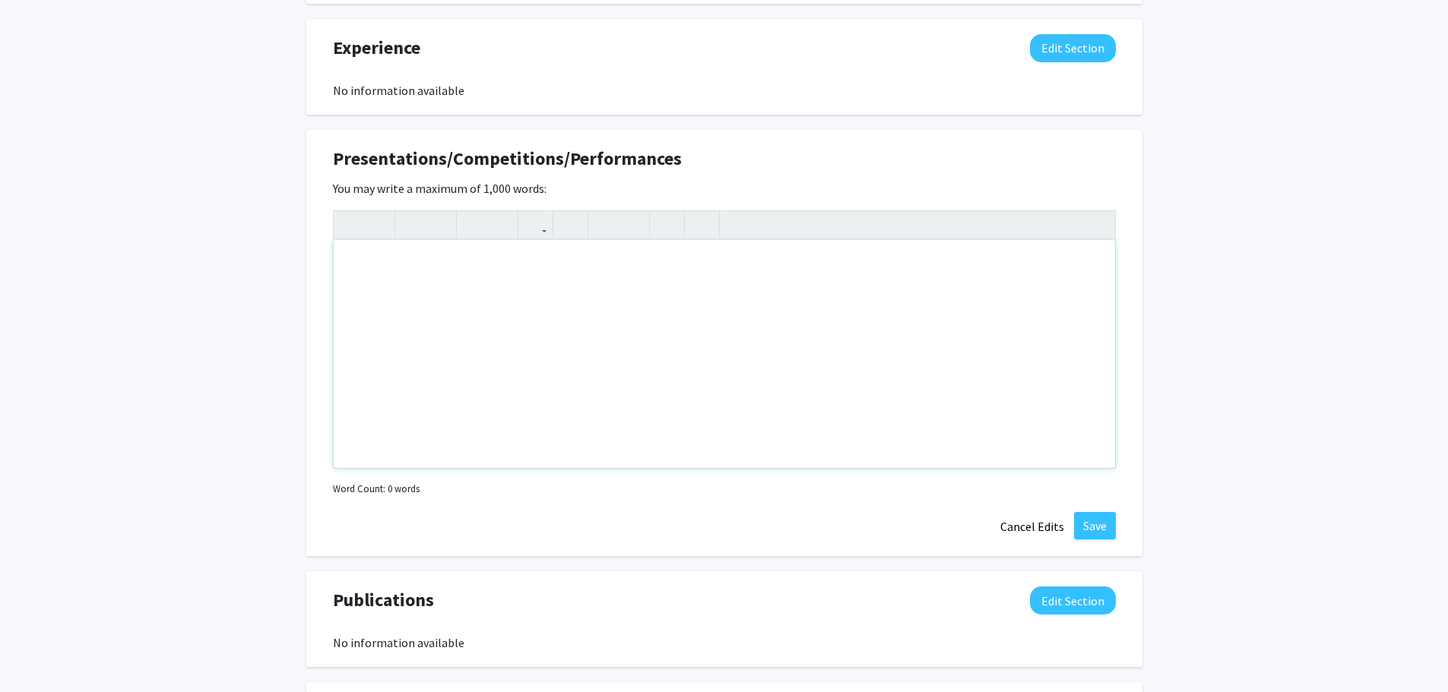
click at [384, 396] on div "Note to users with screen readers: Please deactivate our accessibility plugin f…" at bounding box center [724, 354] width 781 height 228
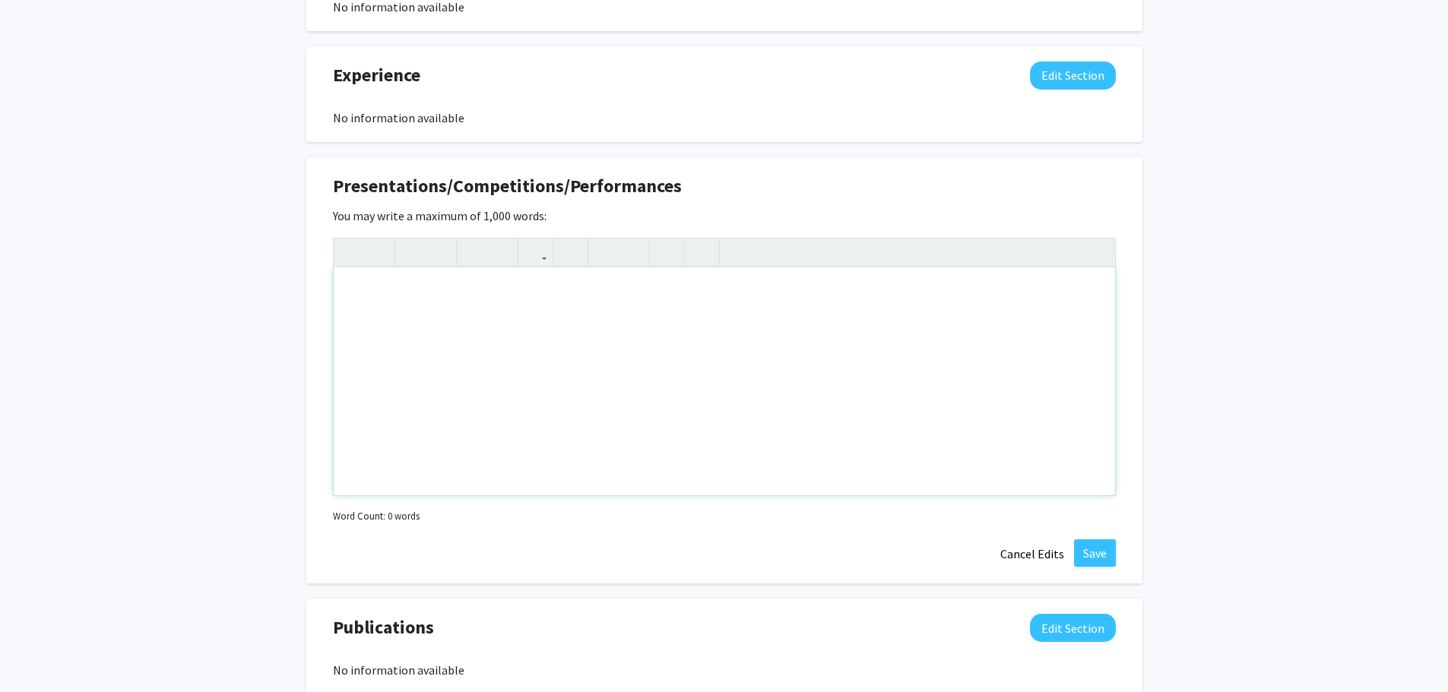
scroll to position [988, 0]
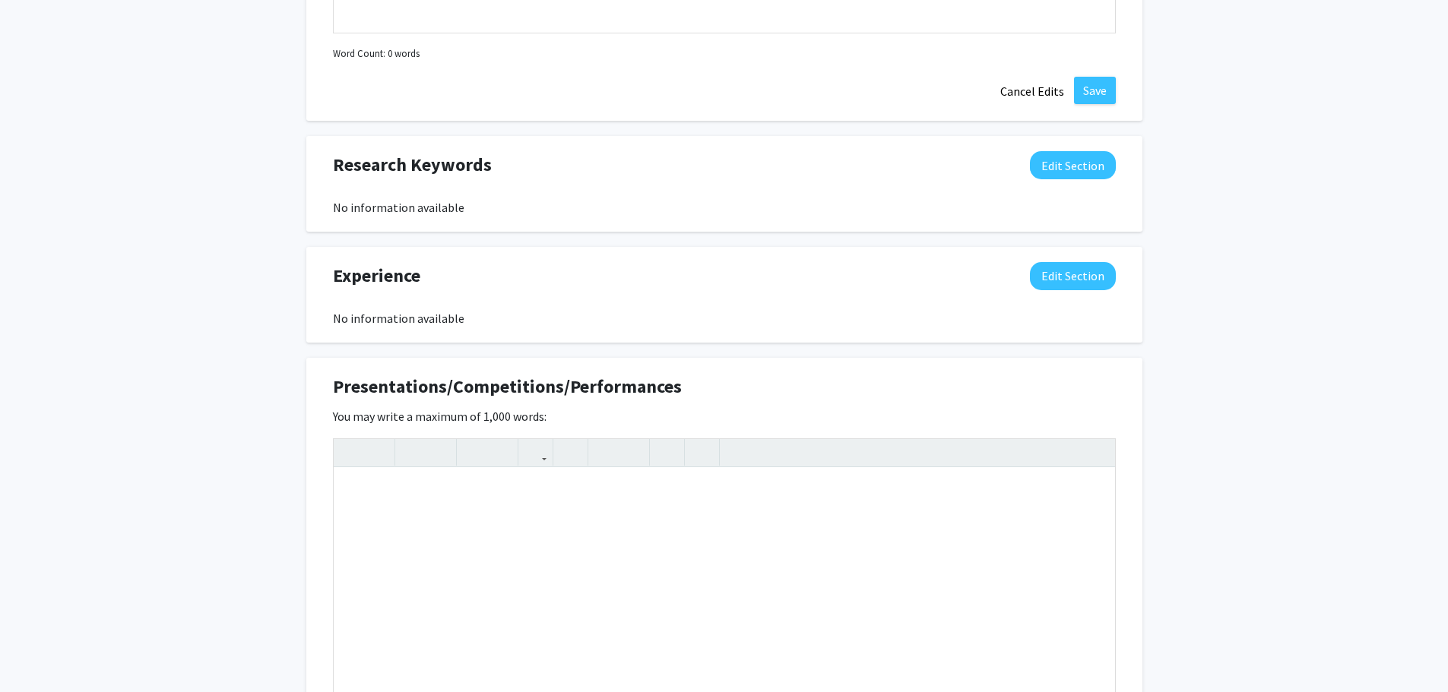
click at [243, 406] on div "Ethan Barbin Edit Section See Public View help Degree Level: Undergraduate Stud…" at bounding box center [724, 61] width 1448 height 1989
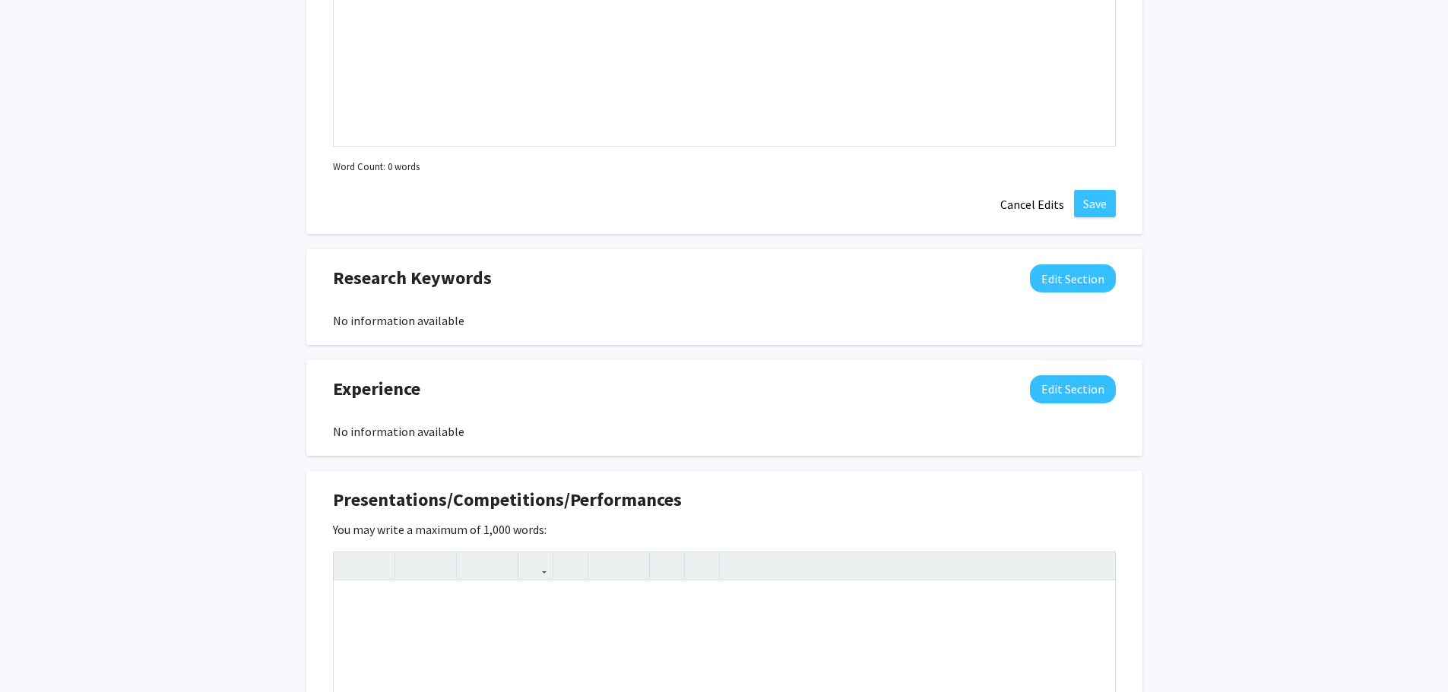
scroll to position [912, 0]
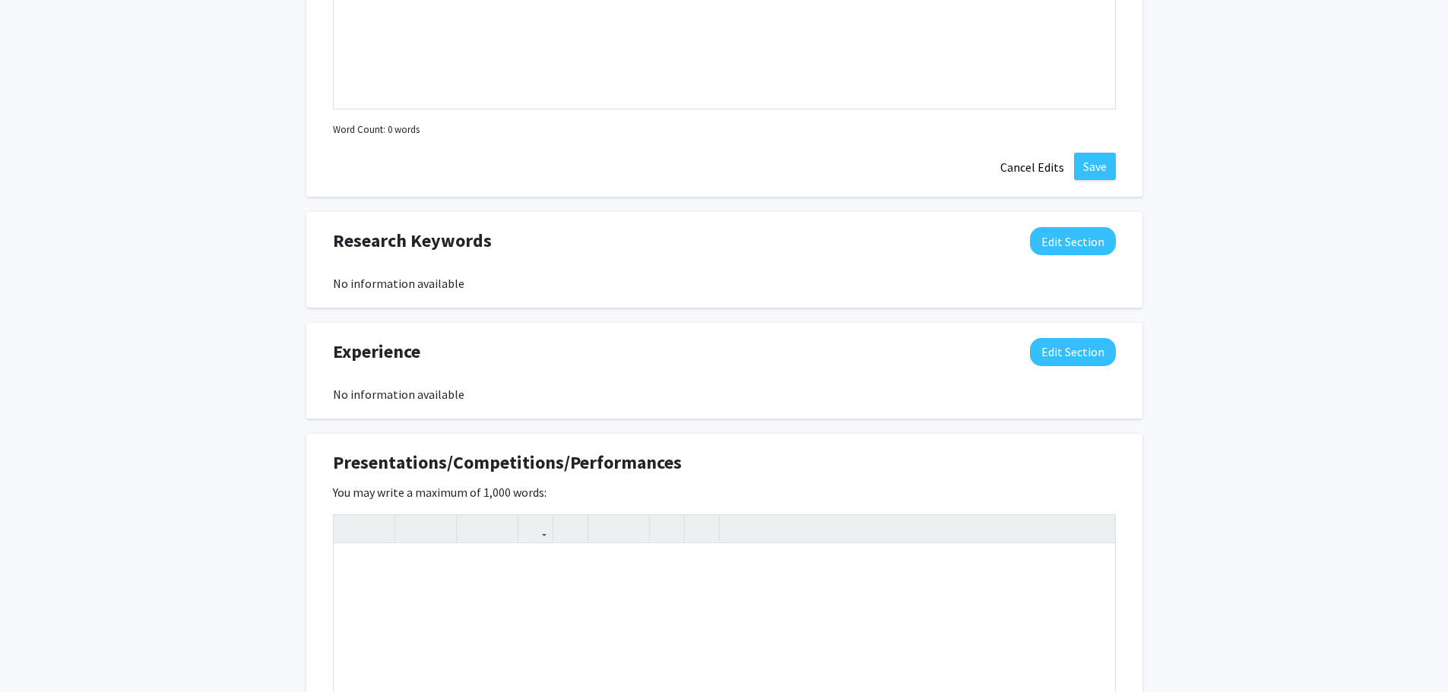
click at [1029, 353] on div "Experience Edit Section" at bounding box center [725, 355] width 806 height 35
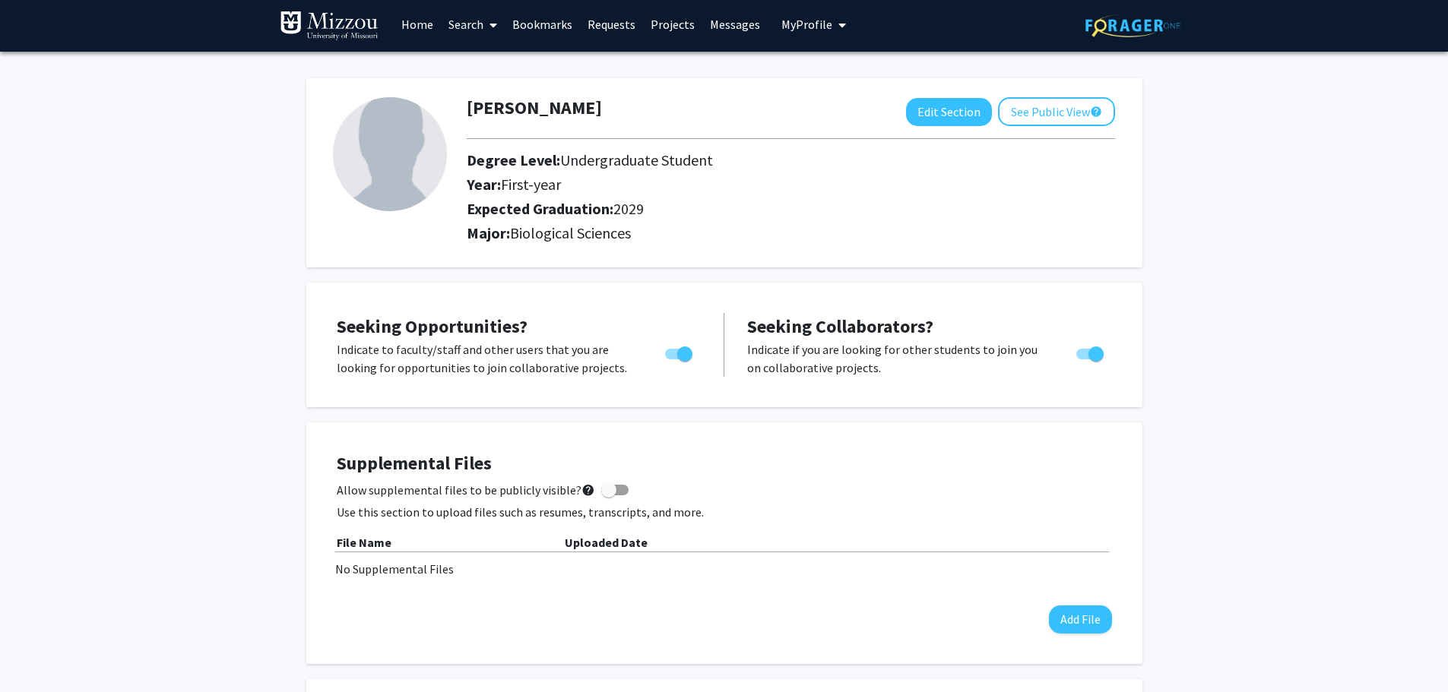
scroll to position [0, 0]
